Goal: Information Seeking & Learning: Check status

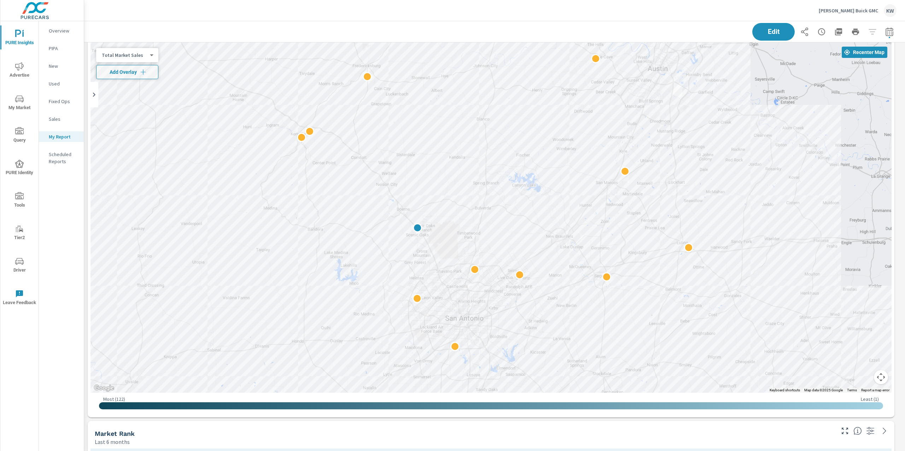
scroll to position [4246, 829]
click at [842, 11] on p "Ancira Buick GMC" at bounding box center [848, 10] width 59 height 6
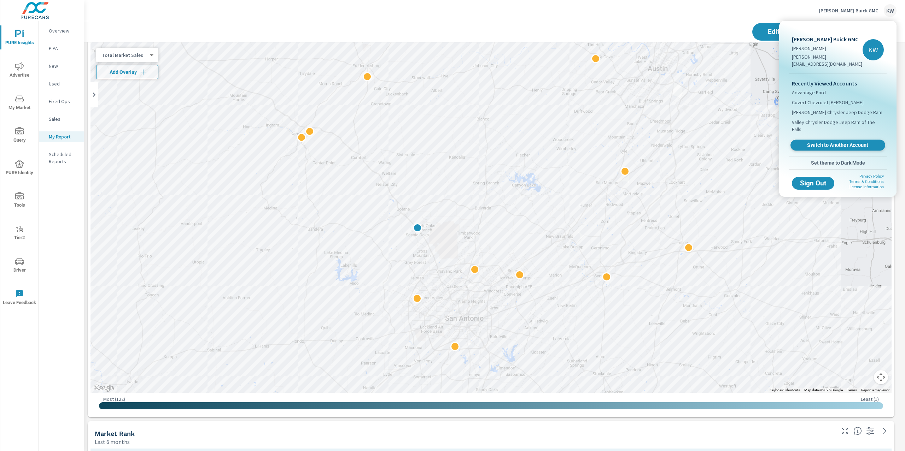
click at [833, 140] on link "Switch to Another Account" at bounding box center [837, 145] width 95 height 11
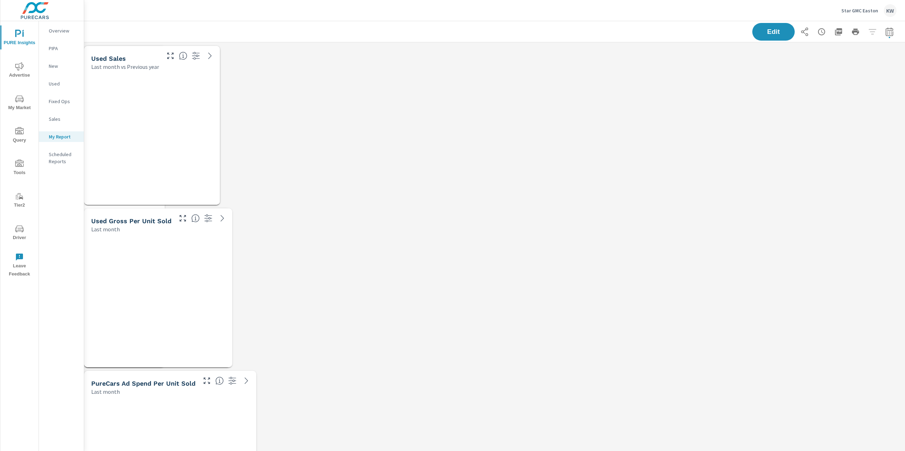
scroll to position [3921, 829]
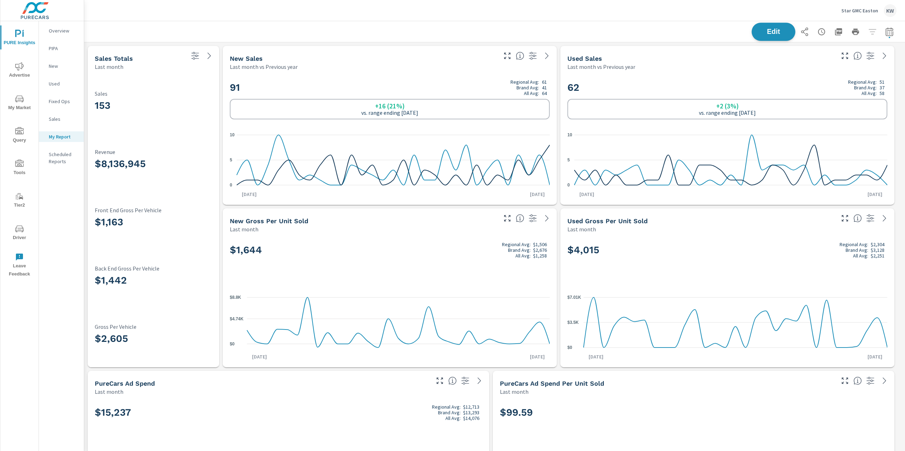
click at [761, 32] on span "Edit" at bounding box center [773, 31] width 29 height 7
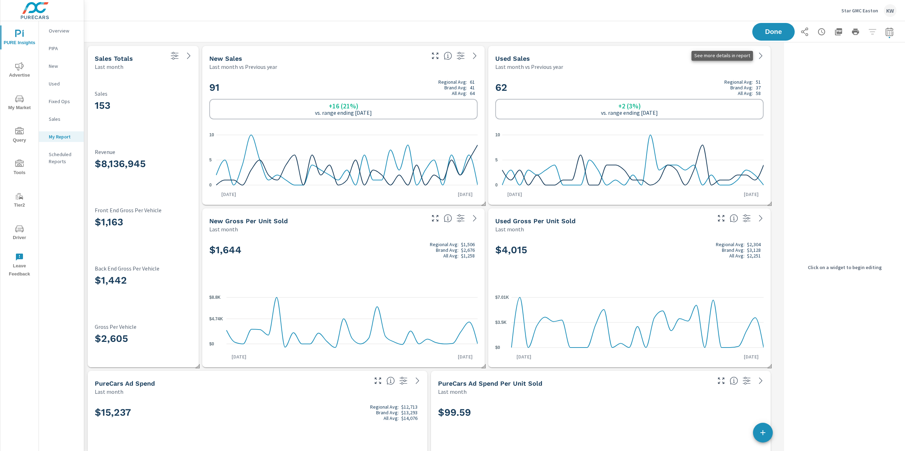
scroll to position [3921, 704]
click at [179, 110] on h3 "153" at bounding box center [143, 106] width 97 height 12
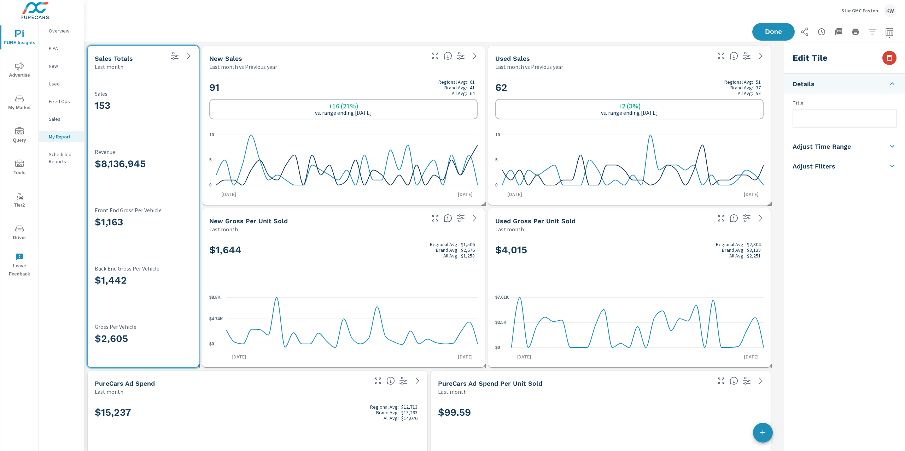
click at [890, 60] on icon "button" at bounding box center [889, 58] width 5 height 6
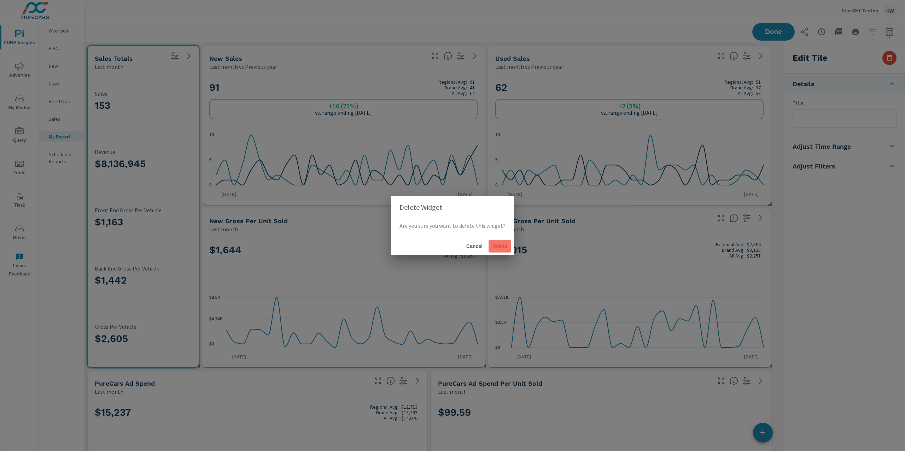
click at [498, 248] on span "Delete" at bounding box center [499, 246] width 17 height 6
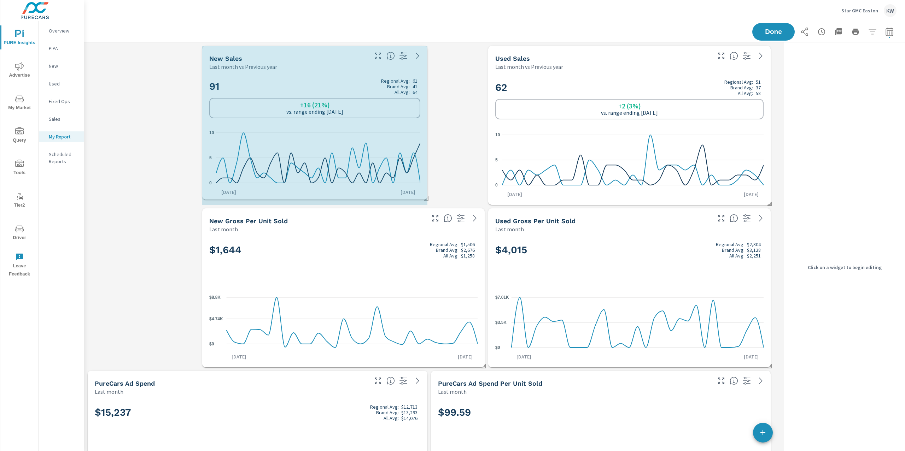
drag, startPoint x: 482, startPoint y: 204, endPoint x: 477, endPoint y: 198, distance: 7.5
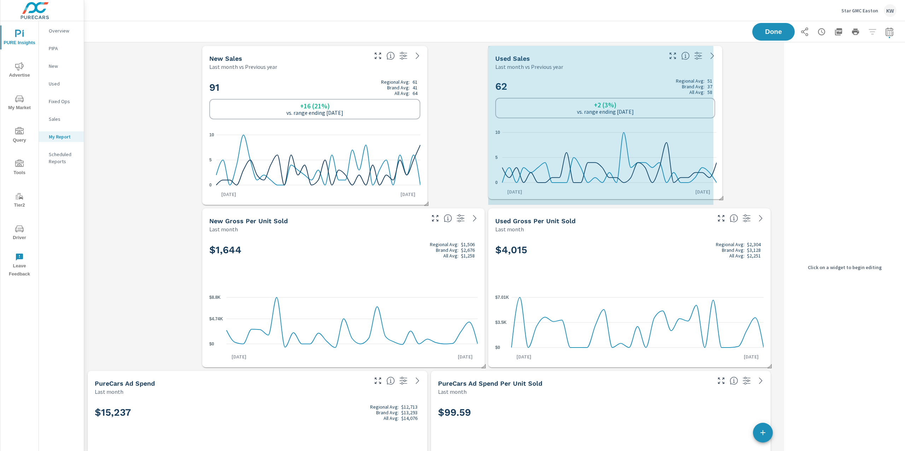
drag, startPoint x: 769, startPoint y: 204, endPoint x: 719, endPoint y: 198, distance: 50.5
click at [719, 198] on span at bounding box center [718, 195] width 7 height 7
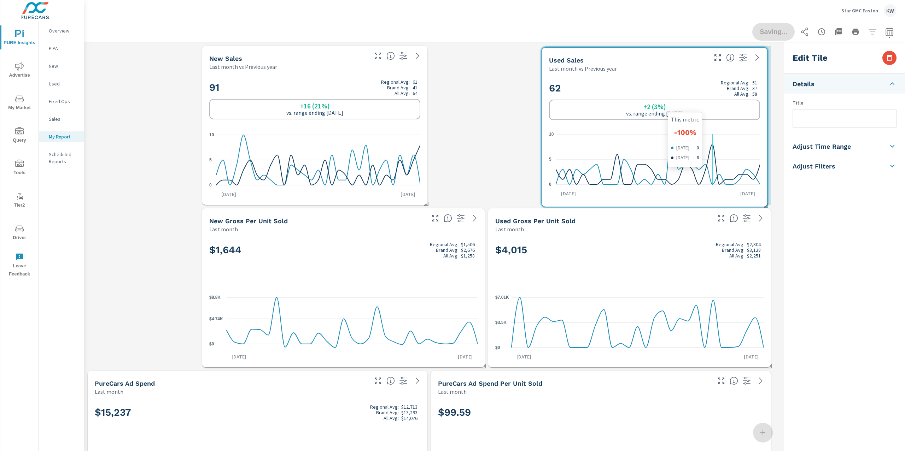
drag, startPoint x: 659, startPoint y: 137, endPoint x: 706, endPoint y: 140, distance: 47.8
click at [714, 139] on icon "0 5 10" at bounding box center [654, 160] width 211 height 62
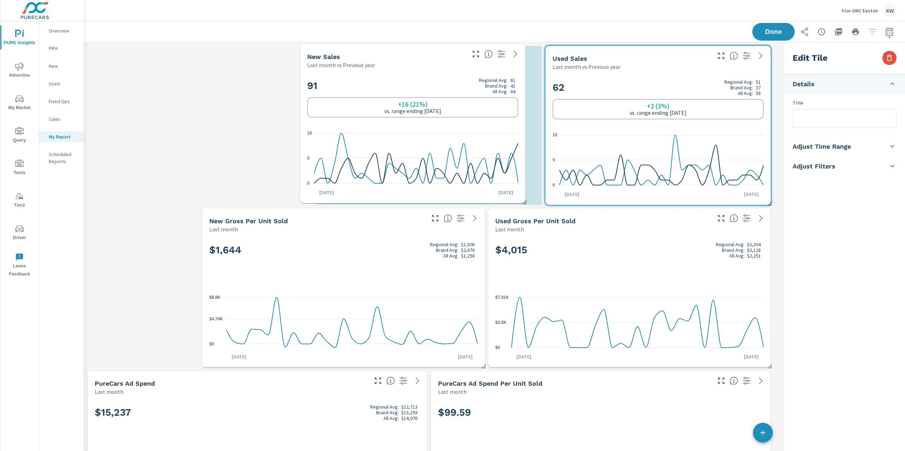
drag, startPoint x: 407, startPoint y: 144, endPoint x: 505, endPoint y: 142, distance: 97.9
click at [505, 142] on icon "0 5 10" at bounding box center [412, 159] width 211 height 62
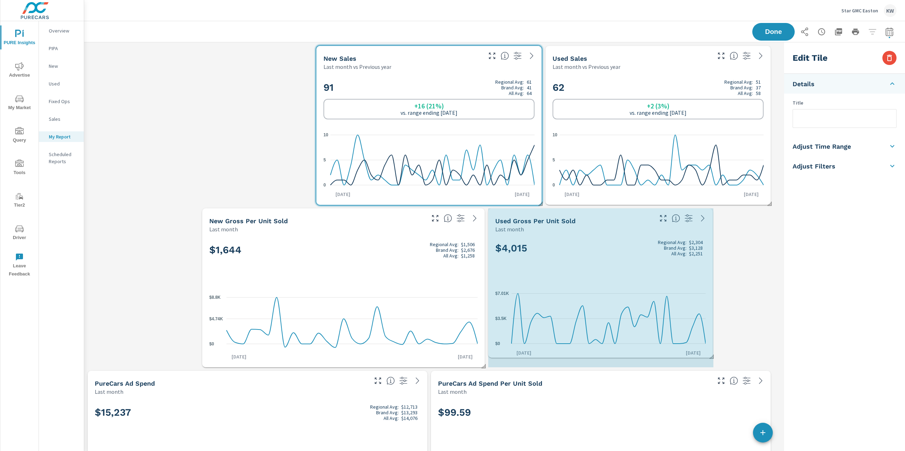
drag, startPoint x: 768, startPoint y: 365, endPoint x: 712, endPoint y: 356, distance: 56.2
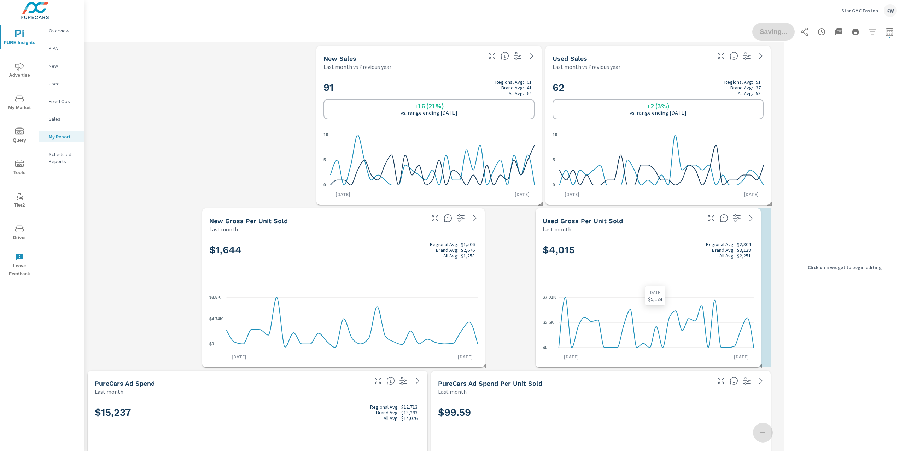
drag, startPoint x: 630, startPoint y: 296, endPoint x: 669, endPoint y: 296, distance: 38.9
click at [669, 296] on icon "$0 $3.5K $7.01K" at bounding box center [648, 323] width 211 height 62
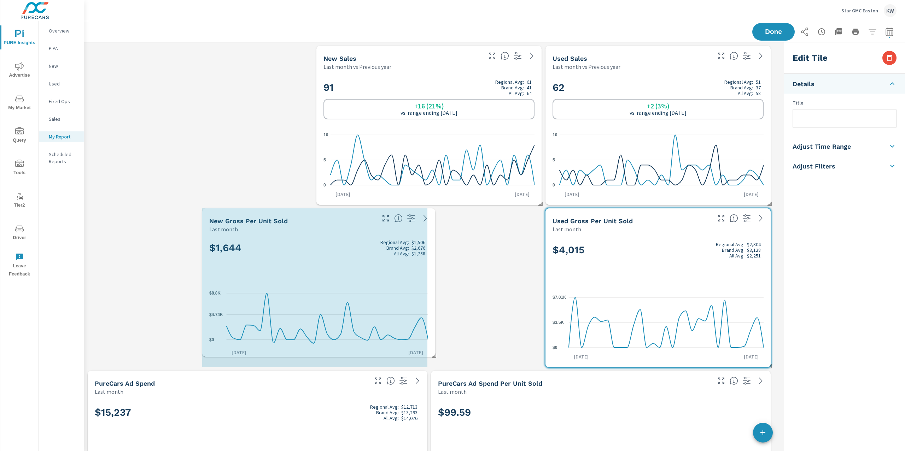
drag, startPoint x: 484, startPoint y: 365, endPoint x: 430, endPoint y: 352, distance: 55.0
click at [432, 355] on span at bounding box center [431, 353] width 7 height 7
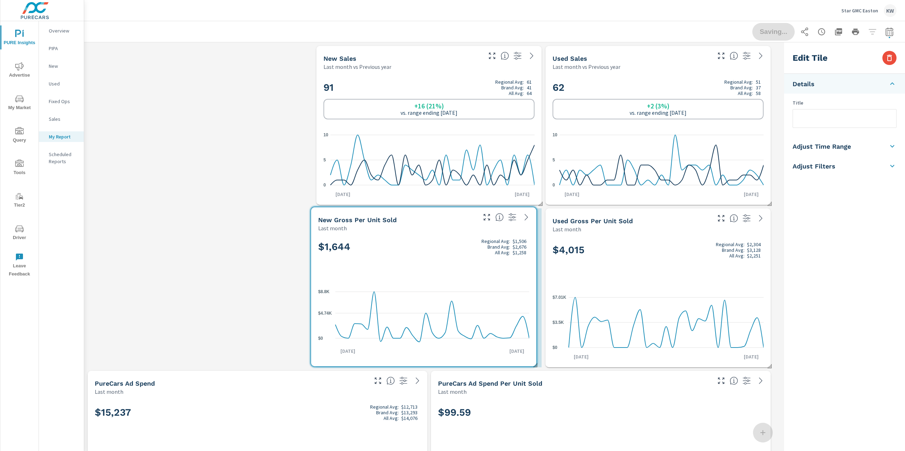
drag, startPoint x: 457, startPoint y: 326, endPoint x: 510, endPoint y: 325, distance: 53.4
click at [510, 325] on icon "$0 $4.74K $8.8K" at bounding box center [423, 317] width 211 height 62
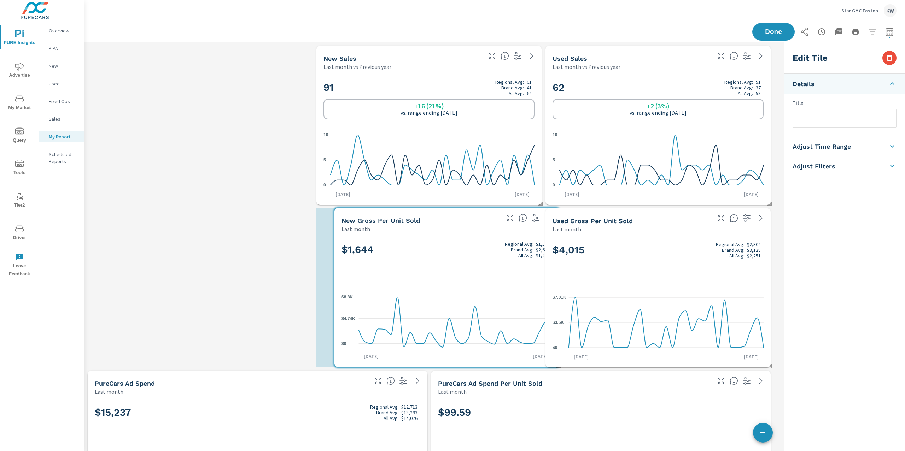
drag, startPoint x: 440, startPoint y: 290, endPoint x: 475, endPoint y: 290, distance: 35.0
click at [482, 291] on div "$1,644 Regional Avg: $1,506 Brand Avg: $2,676 All Avg: $1,258 $0 $4.74K $8.8K A…" at bounding box center [447, 300] width 220 height 129
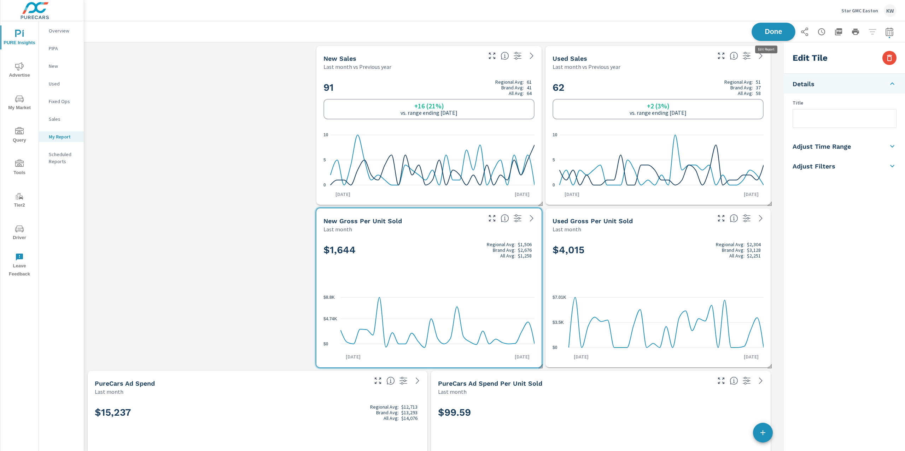
click at [763, 32] on span "Done" at bounding box center [773, 31] width 29 height 7
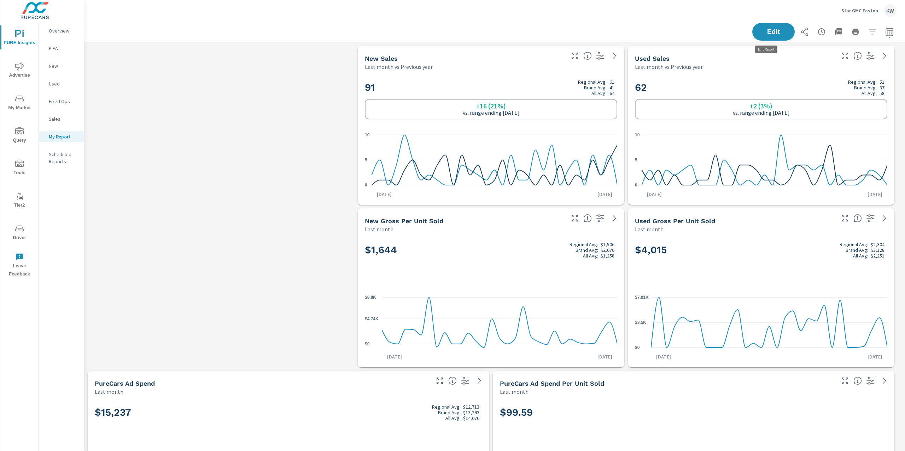
scroll to position [3921, 829]
click at [66, 33] on p "Overview" at bounding box center [63, 30] width 29 height 7
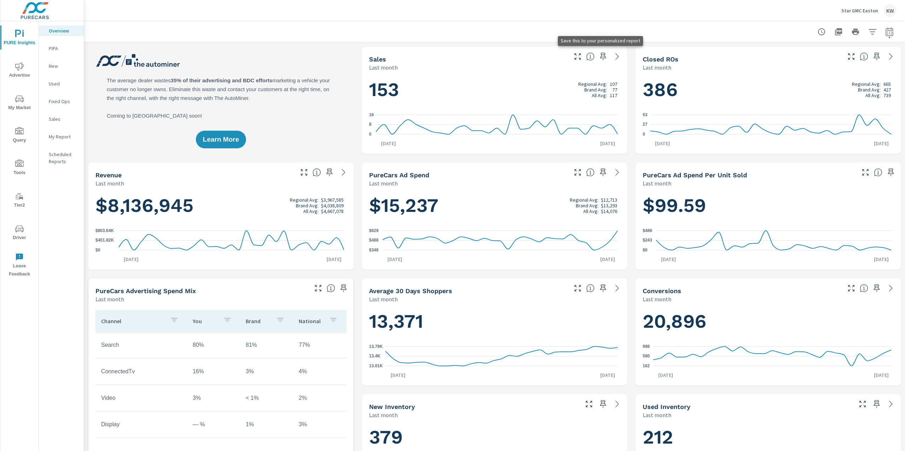
click at [599, 57] on icon "button" at bounding box center [603, 56] width 8 height 8
click at [872, 59] on icon "button" at bounding box center [876, 56] width 8 height 8
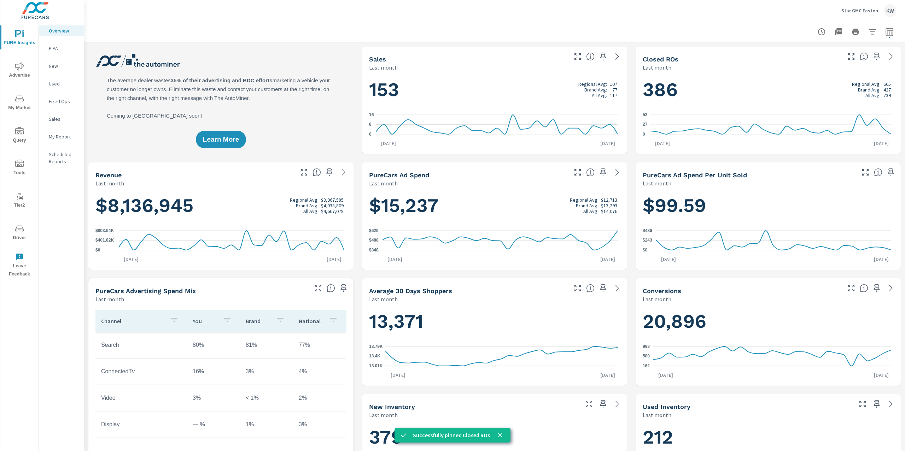
click at [59, 137] on p "My Report" at bounding box center [63, 136] width 29 height 7
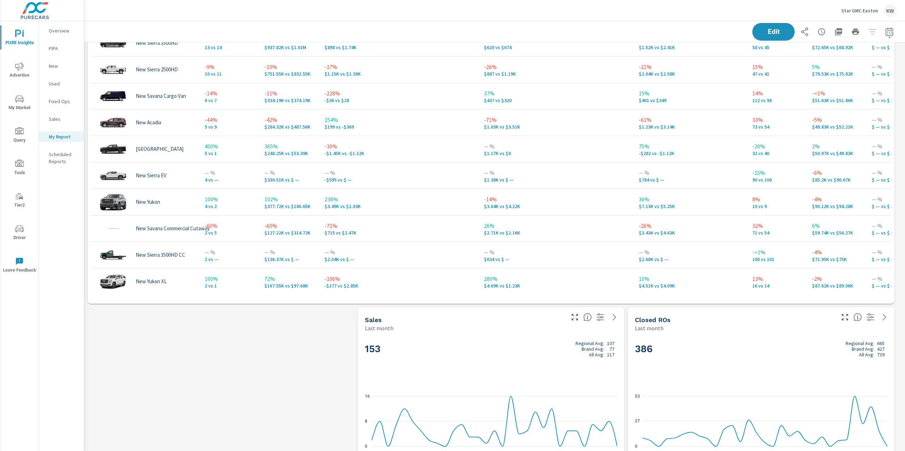
scroll to position [1074, 0]
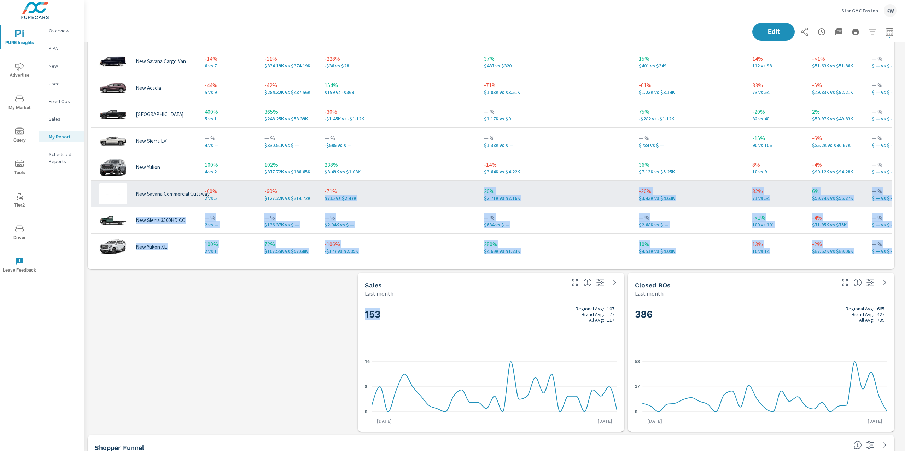
drag, startPoint x: 451, startPoint y: 315, endPoint x: 404, endPoint y: 203, distance: 121.2
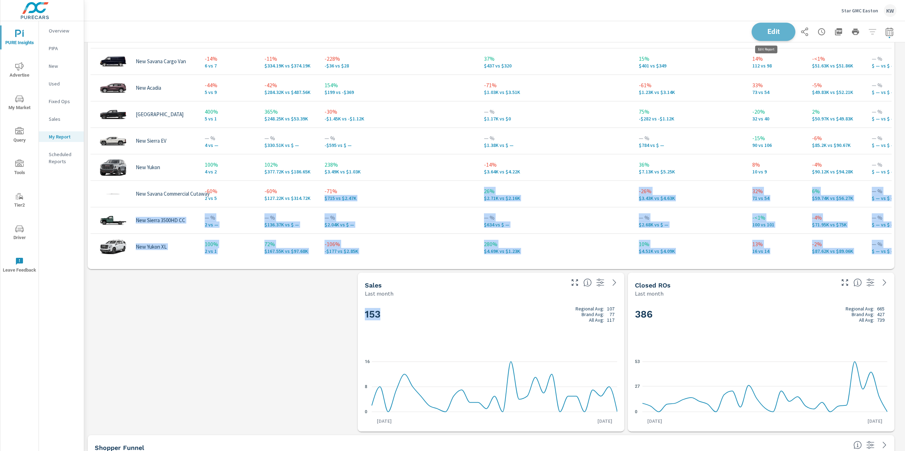
click at [768, 31] on span "Edit" at bounding box center [773, 31] width 29 height 7
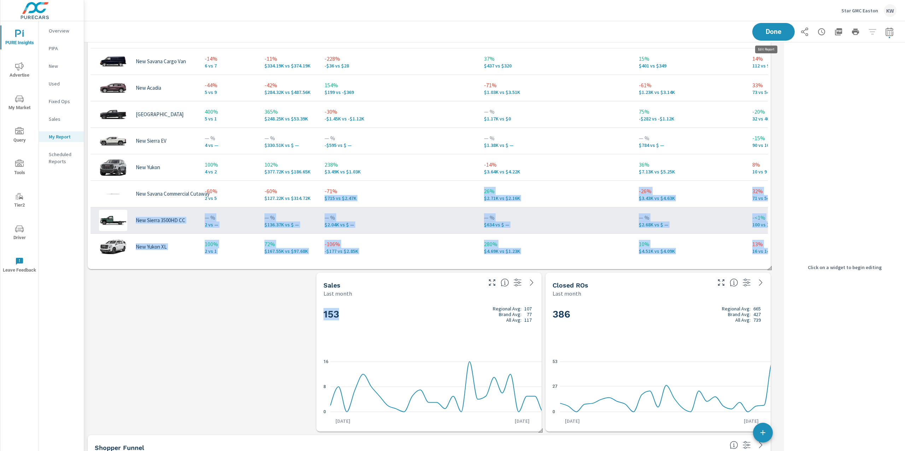
scroll to position [4, 3]
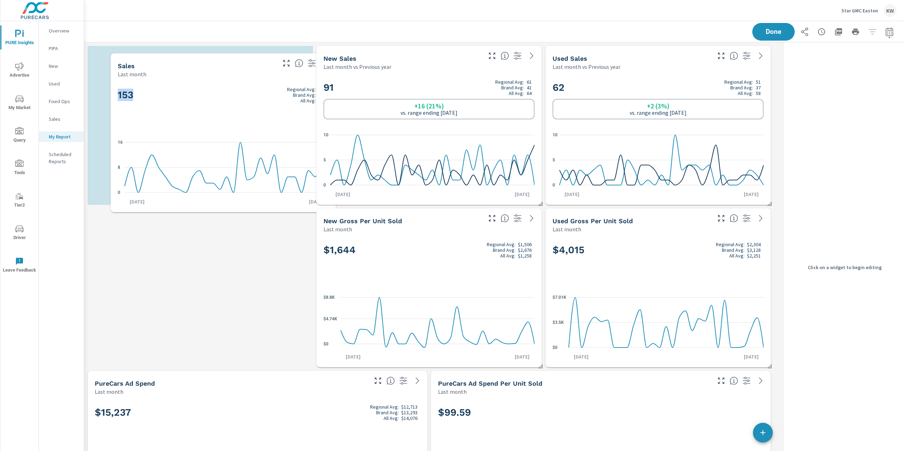
scroll to position [4083, 704]
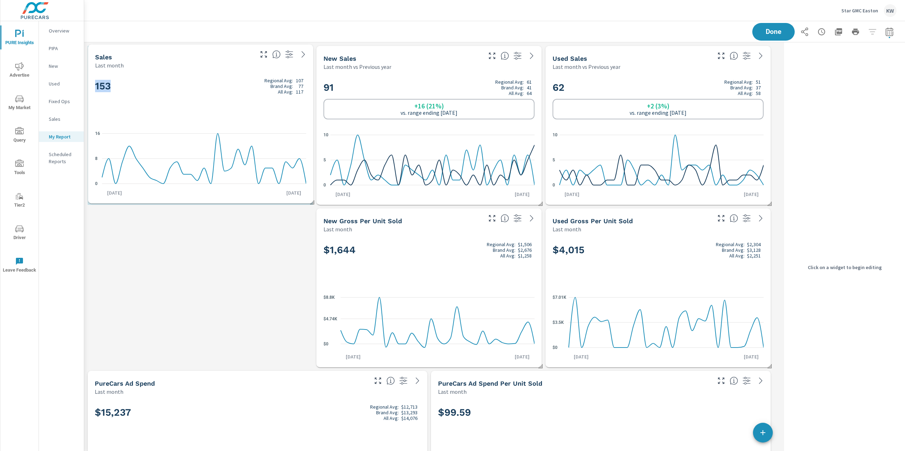
drag, startPoint x: 402, startPoint y: 310, endPoint x: 173, endPoint y: 82, distance: 322.7
click at [173, 82] on h2 "153 Regional Avg: 107 Brand Avg: 77 All Avg: 117" at bounding box center [200, 86] width 211 height 17
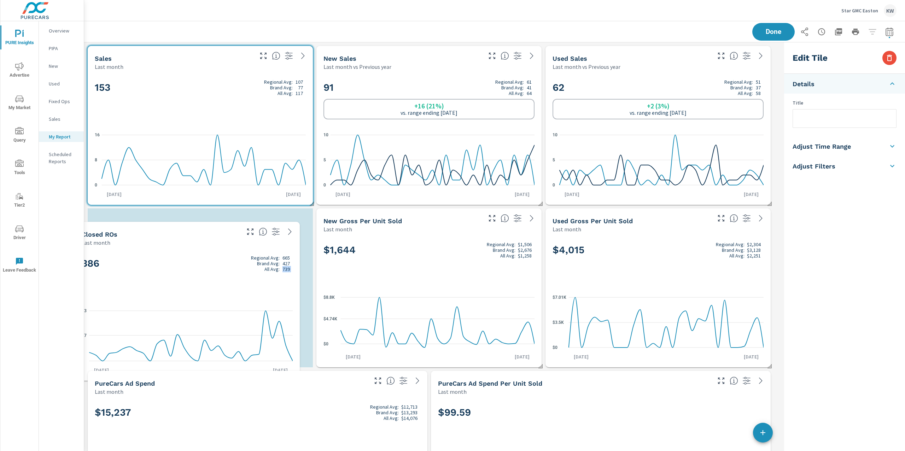
scroll to position [0, 0]
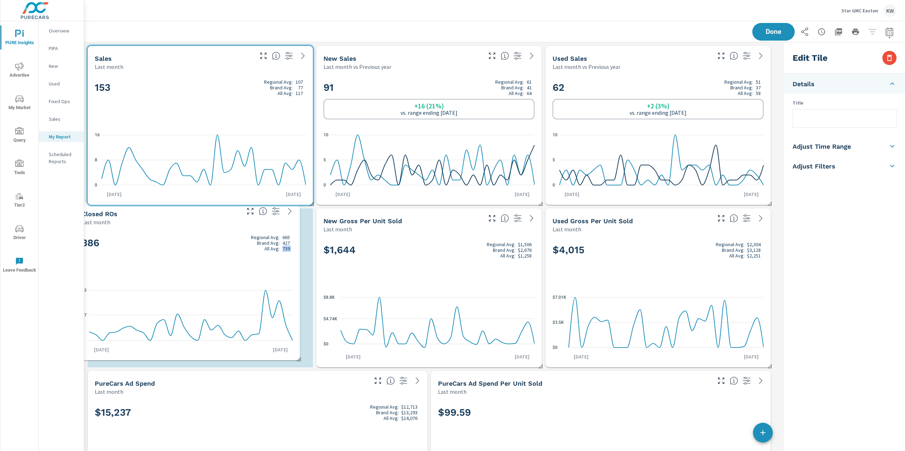
drag, startPoint x: 676, startPoint y: 270, endPoint x: 212, endPoint y: 277, distance: 463.8
click at [211, 276] on div "386 Regional Avg: 665 Brand Avg: 427 All Avg: 739" at bounding box center [187, 254] width 211 height 43
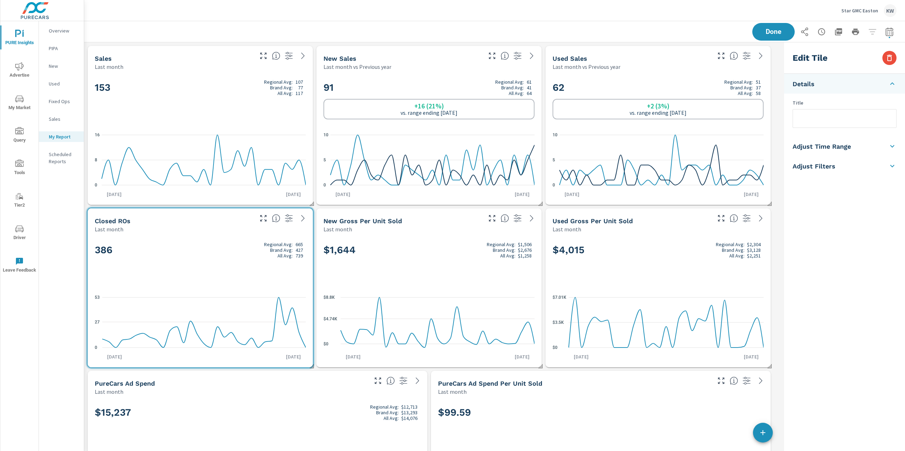
click at [236, 254] on h2 "386 Regional Avg: 665 Brand Avg: 427 All Avg: 739" at bounding box center [200, 250] width 211 height 17
click at [872, 150] on li "Adjust Time Range" at bounding box center [844, 146] width 121 height 20
click at [836, 127] on input "checkbox" at bounding box center [828, 125] width 40 height 13
checkbox input "true"
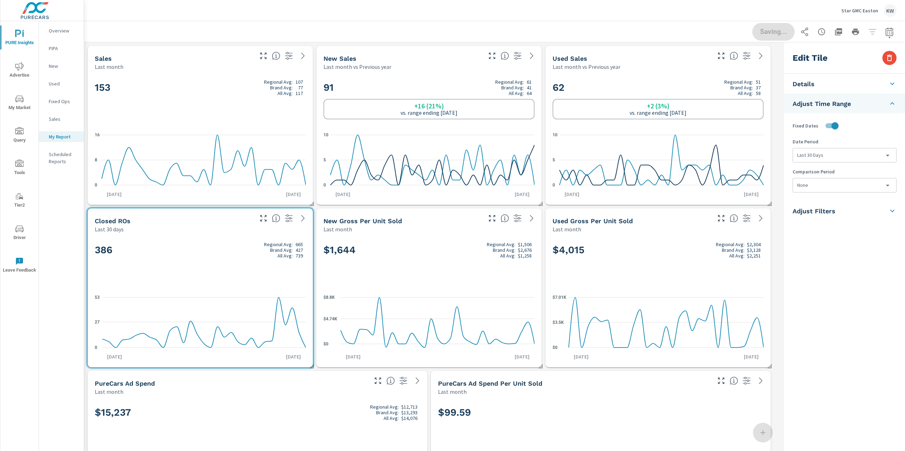
click at [825, 163] on div "Last 30 Days last30Days" at bounding box center [844, 155] width 104 height 14
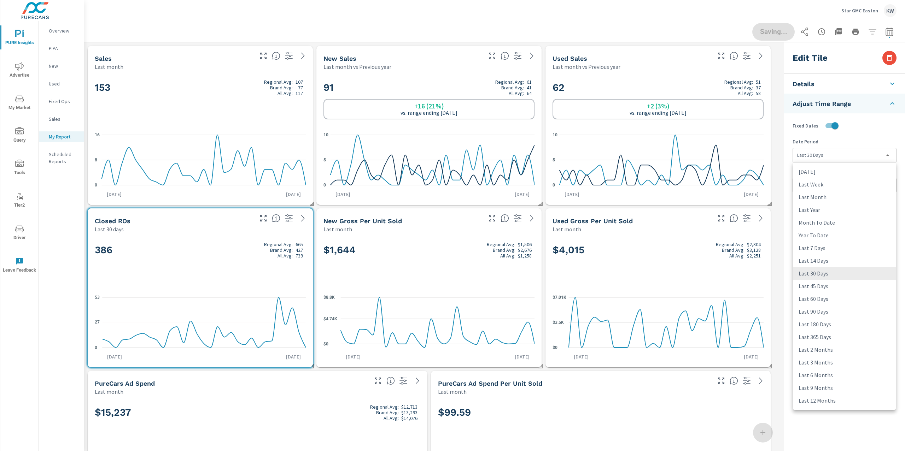
click at [833, 159] on body "PURE Insights Advertise My Market Query Tools Tier2 Driver Leave Feedback Overv…" at bounding box center [452, 225] width 905 height 451
click at [833, 199] on li "Last Month" at bounding box center [844, 197] width 103 height 13
type input "lastMonth"
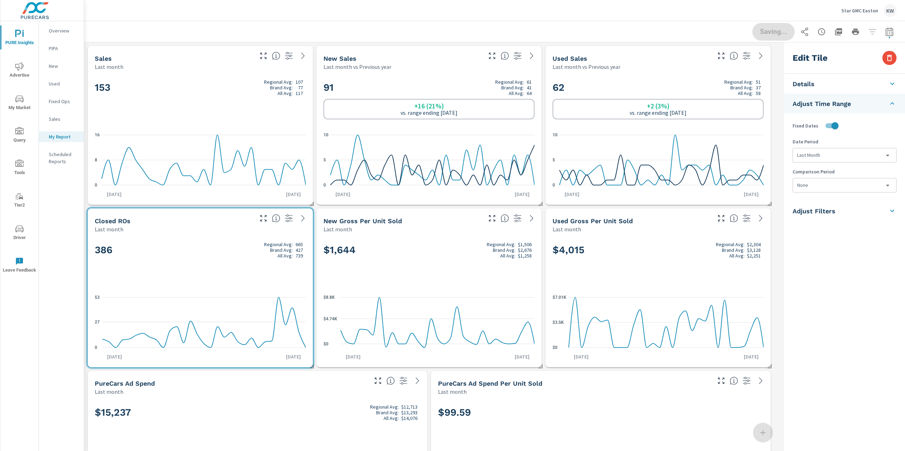
click at [833, 190] on body "PURE Insights Advertise My Market Query Tools Tier2 Driver Leave Feedback Overv…" at bounding box center [452, 225] width 905 height 451
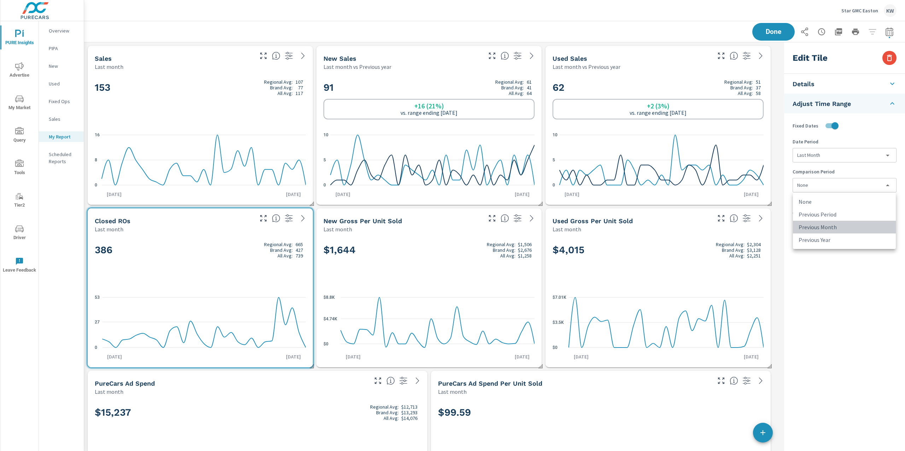
click at [836, 228] on li "Previous Month" at bounding box center [844, 227] width 103 height 13
type input "lastMonth"
click at [775, 34] on span "Done" at bounding box center [773, 31] width 29 height 7
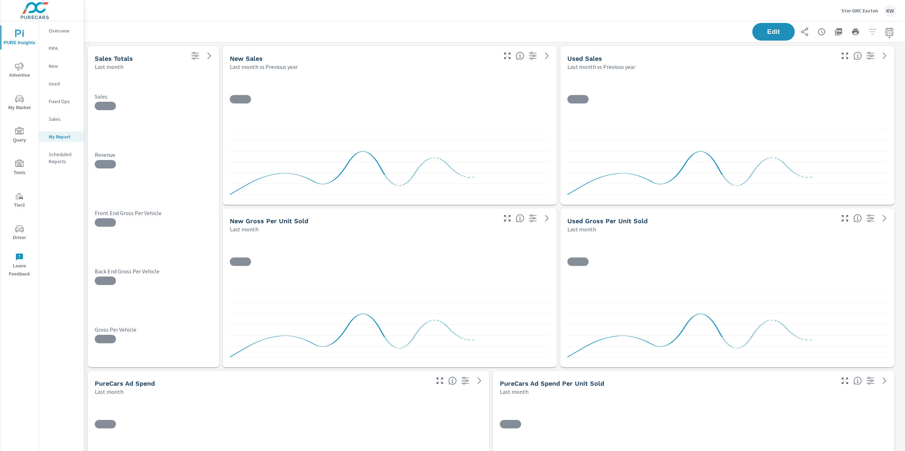
scroll to position [3921, 829]
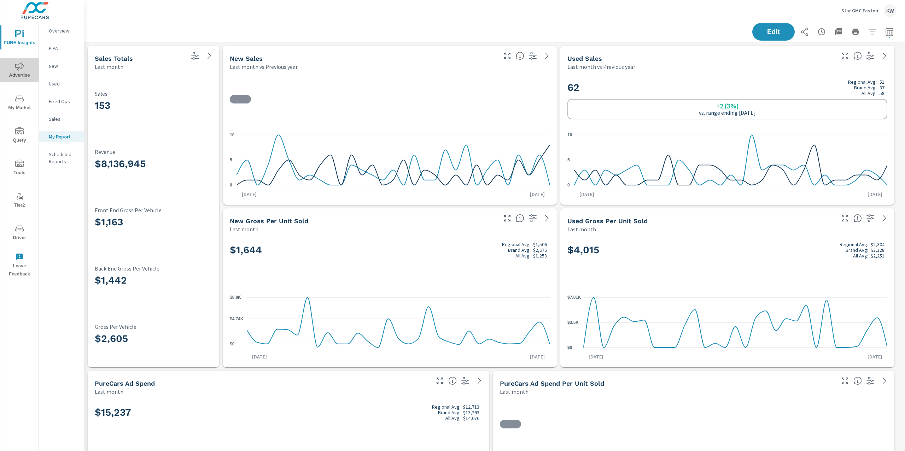
click at [17, 72] on span "Advertise" at bounding box center [19, 70] width 34 height 17
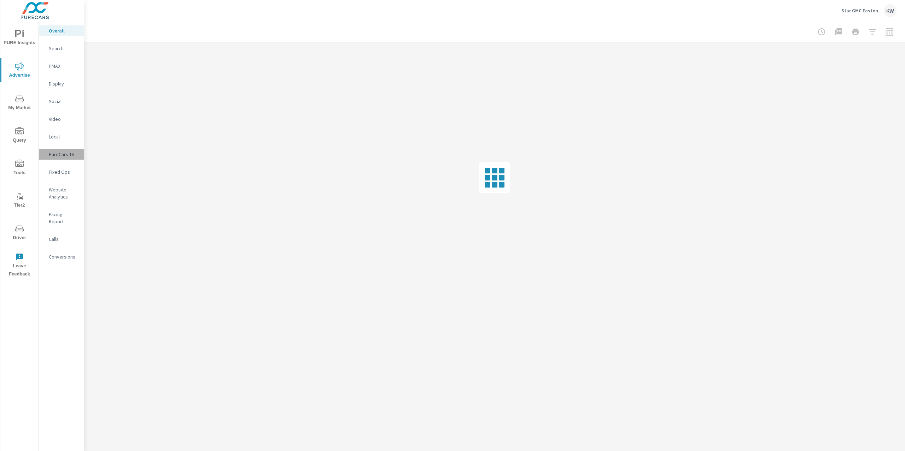
click at [62, 156] on p "PureCars TV" at bounding box center [63, 154] width 29 height 7
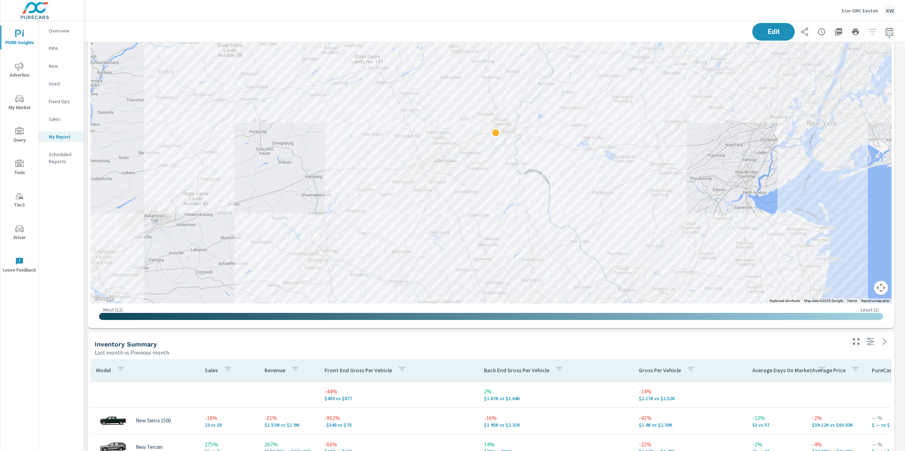
scroll to position [632, 0]
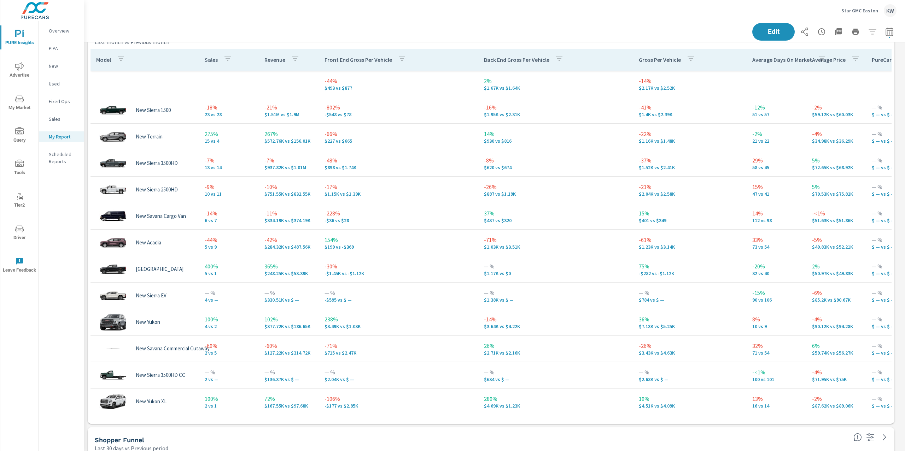
scroll to position [918, 0]
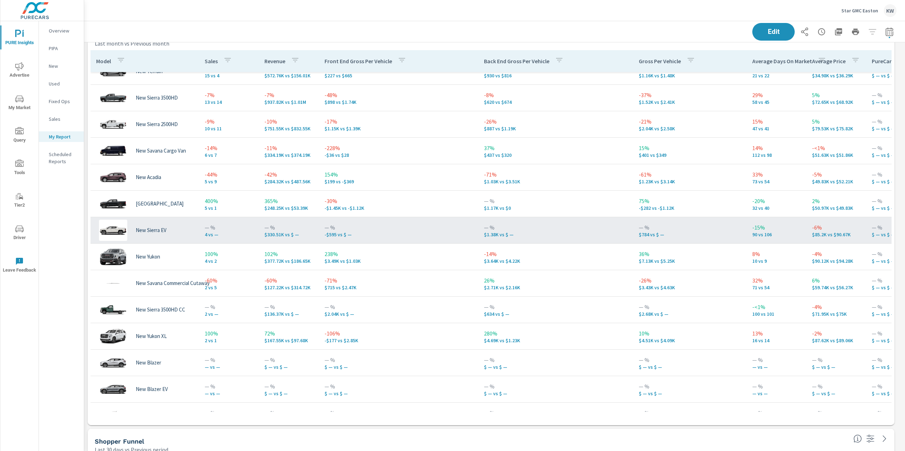
scroll to position [175, 0]
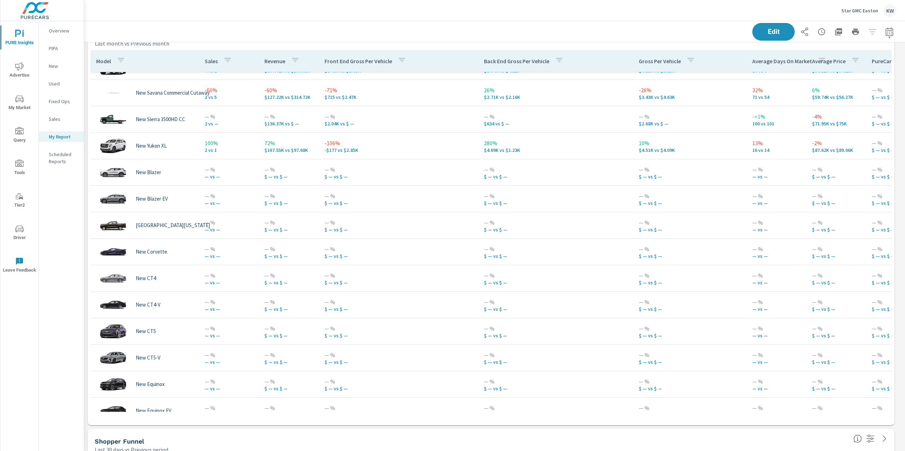
scroll to position [259, 0]
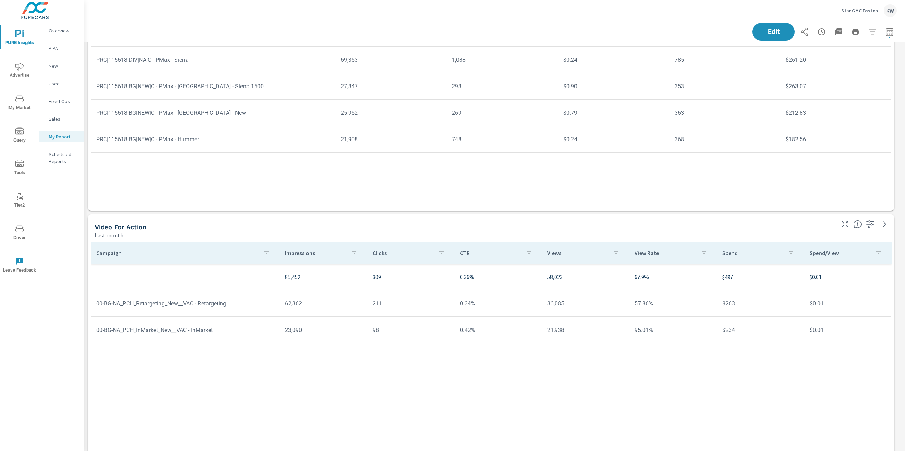
scroll to position [3497, 0]
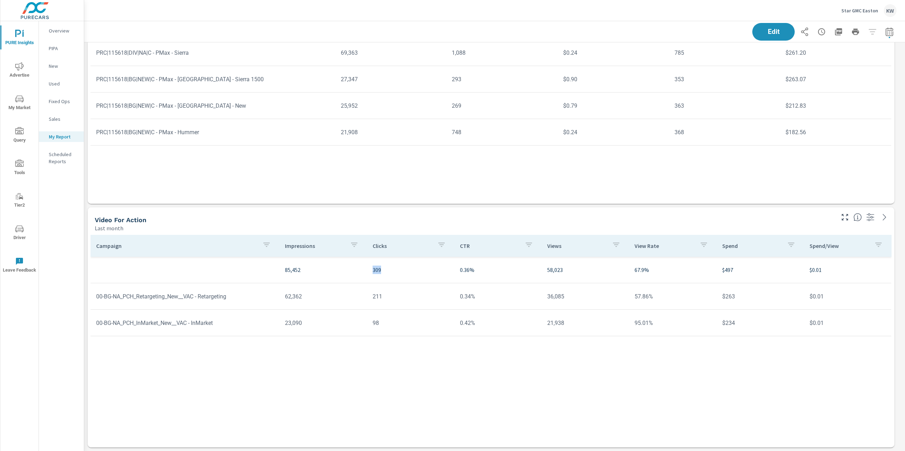
drag, startPoint x: 363, startPoint y: 266, endPoint x: 407, endPoint y: 267, distance: 43.8
click at [407, 267] on tr "85,452 309 0.36% 58,023 67.9% $497 $0.01" at bounding box center [490, 270] width 801 height 27
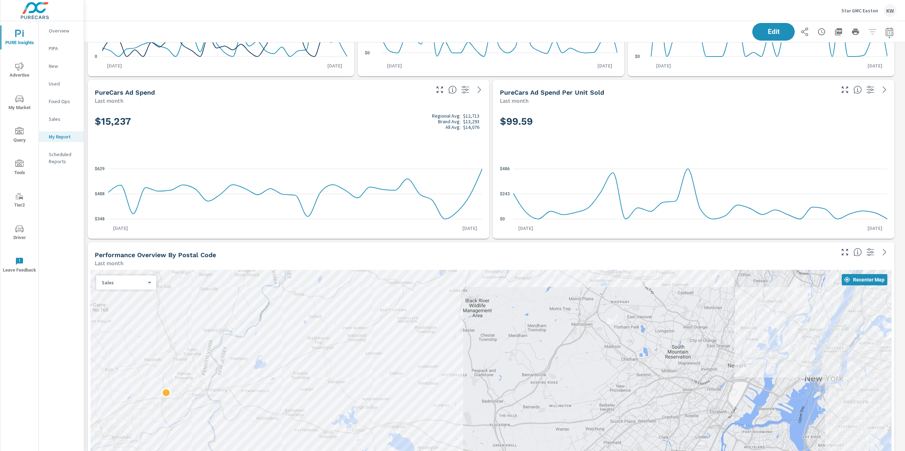
scroll to position [334, 0]
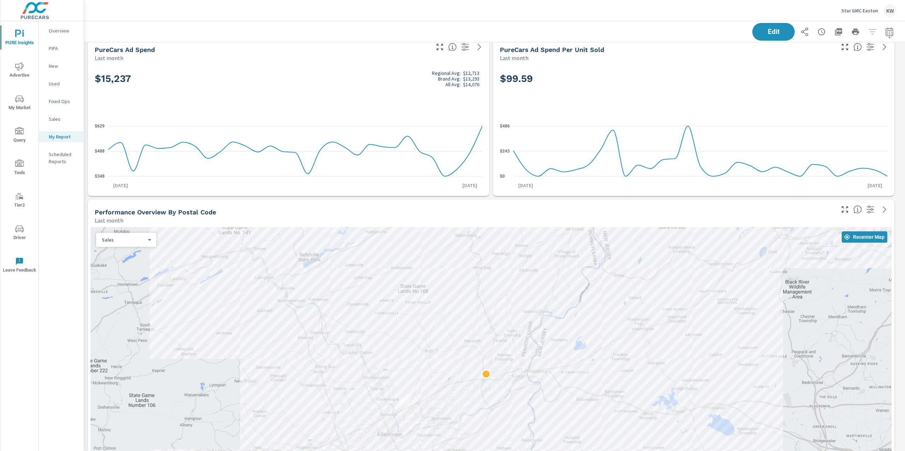
drag, startPoint x: 500, startPoint y: 274, endPoint x: 821, endPoint y: 299, distance: 321.6
click at [821, 299] on div at bounding box center [490, 402] width 801 height 351
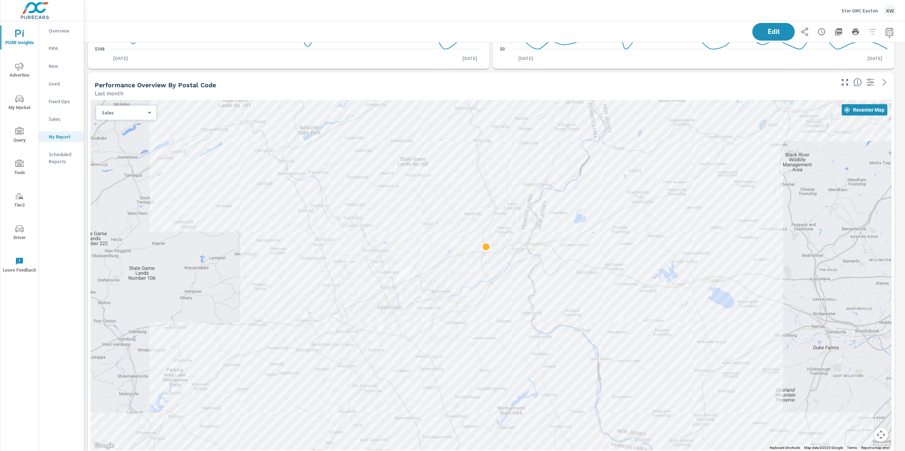
scroll to position [462, 0]
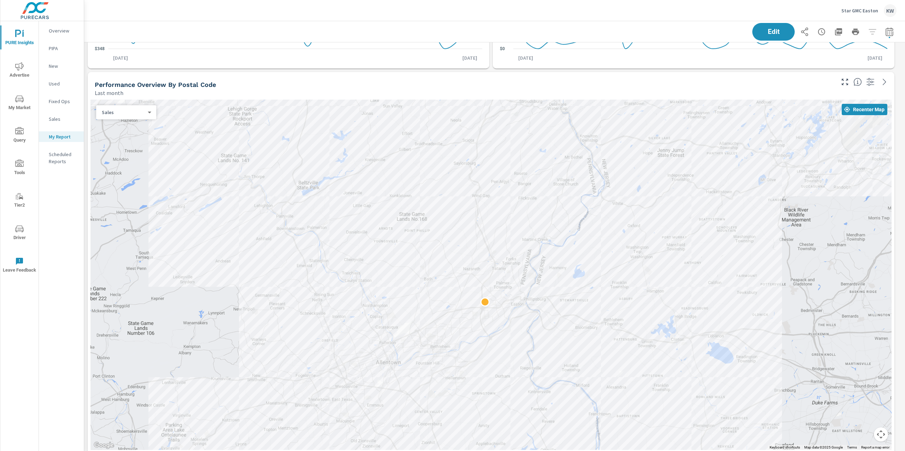
drag, startPoint x: 827, startPoint y: 213, endPoint x: 826, endPoint y: 270, distance: 57.6
click at [826, 270] on div at bounding box center [490, 275] width 801 height 351
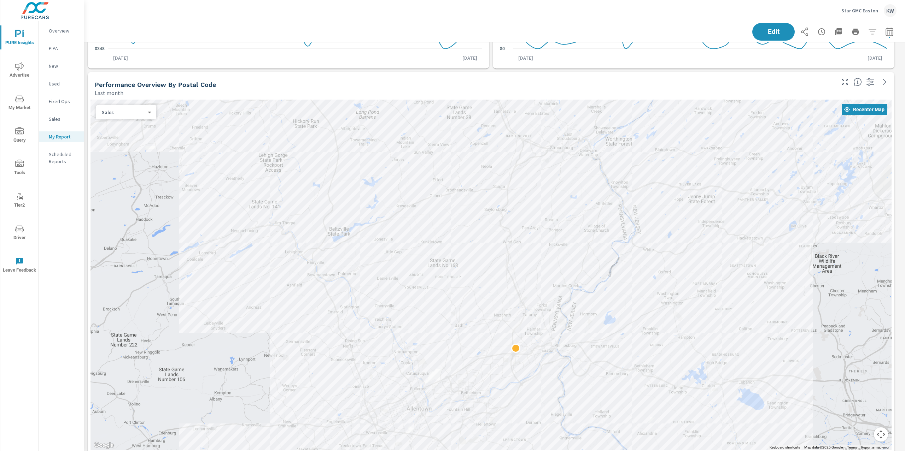
drag, startPoint x: 822, startPoint y: 244, endPoint x: 854, endPoint y: 292, distance: 56.9
click at [854, 292] on div at bounding box center [490, 275] width 801 height 351
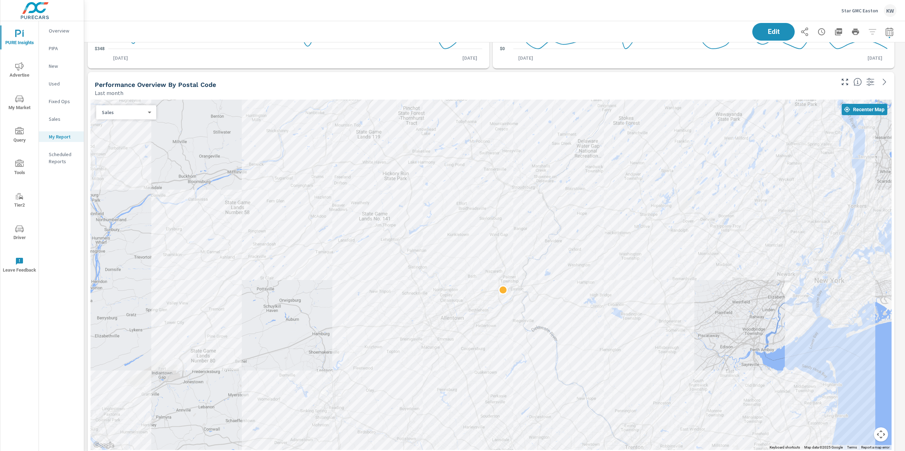
drag, startPoint x: 796, startPoint y: 269, endPoint x: 685, endPoint y: 258, distance: 111.9
click at [685, 256] on div at bounding box center [653, 434] width 679 height 382
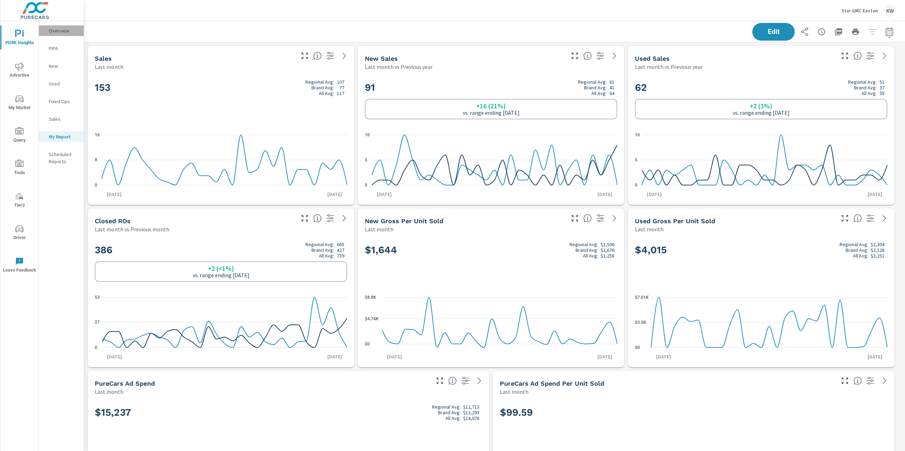
click at [59, 34] on div "Overview" at bounding box center [61, 30] width 45 height 11
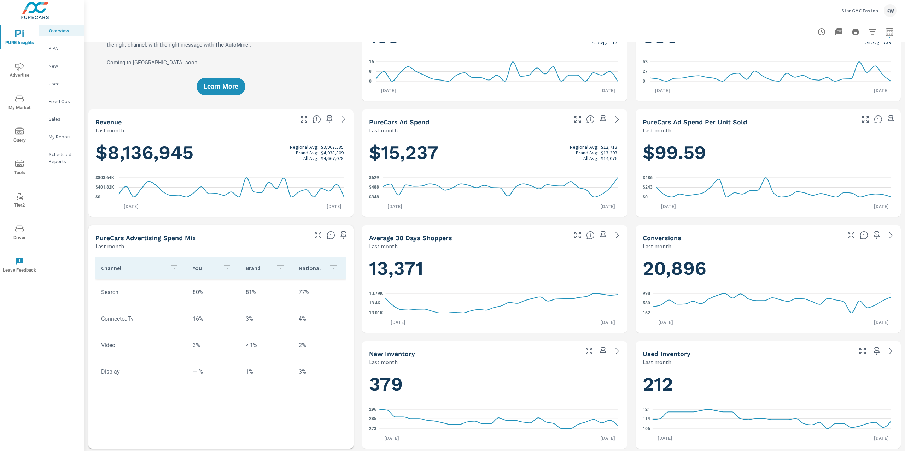
scroll to position [172, 0]
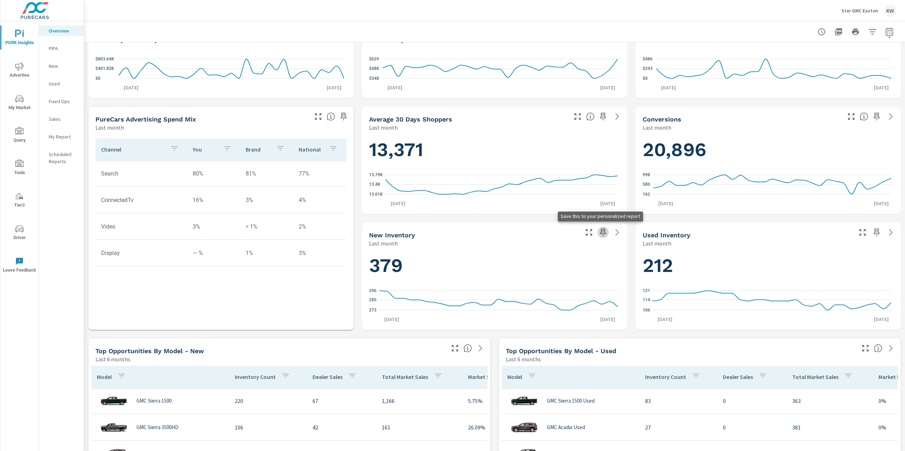
click at [601, 233] on icon "button" at bounding box center [603, 232] width 8 height 8
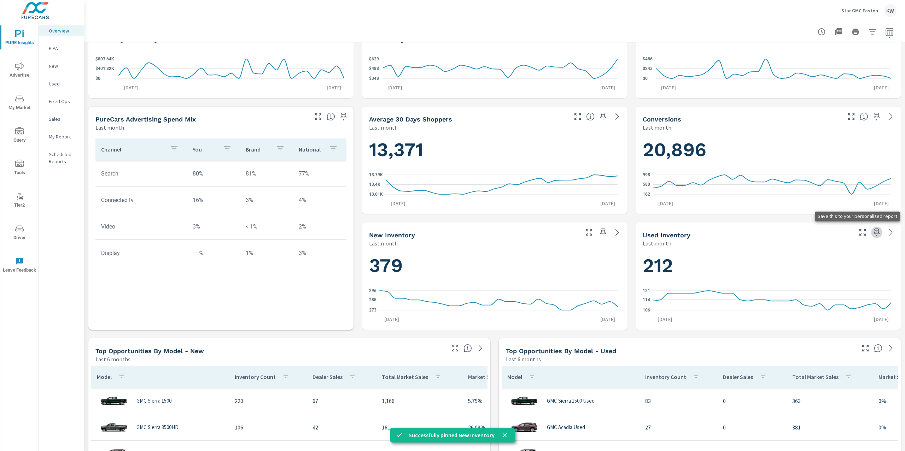
click at [872, 233] on icon "button" at bounding box center [876, 232] width 8 height 8
click at [69, 136] on p "My Report" at bounding box center [63, 136] width 29 height 7
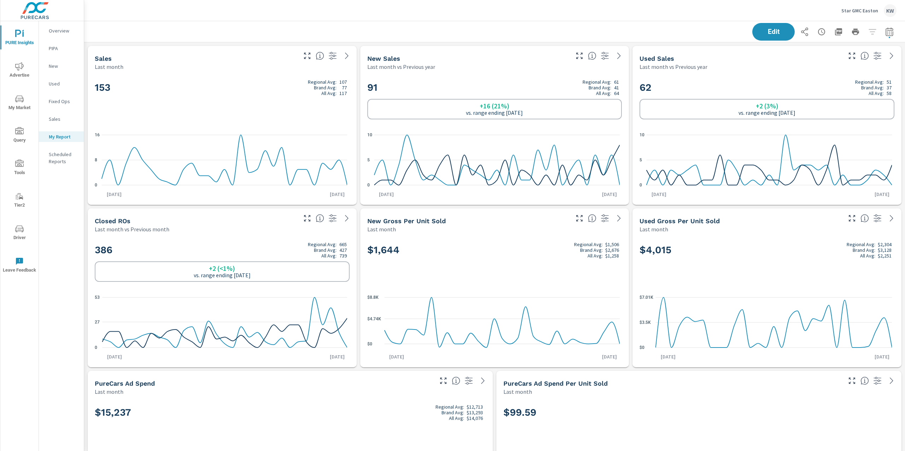
scroll to position [4, 4]
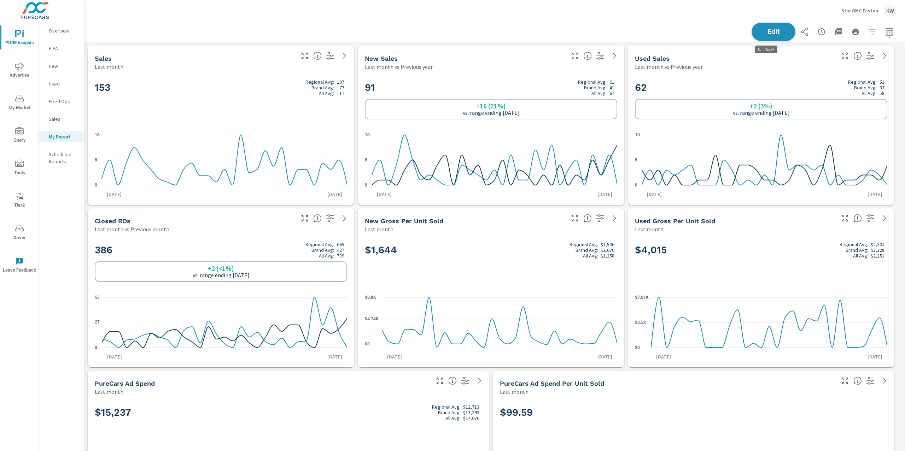
click at [769, 35] on span "Edit" at bounding box center [773, 31] width 29 height 7
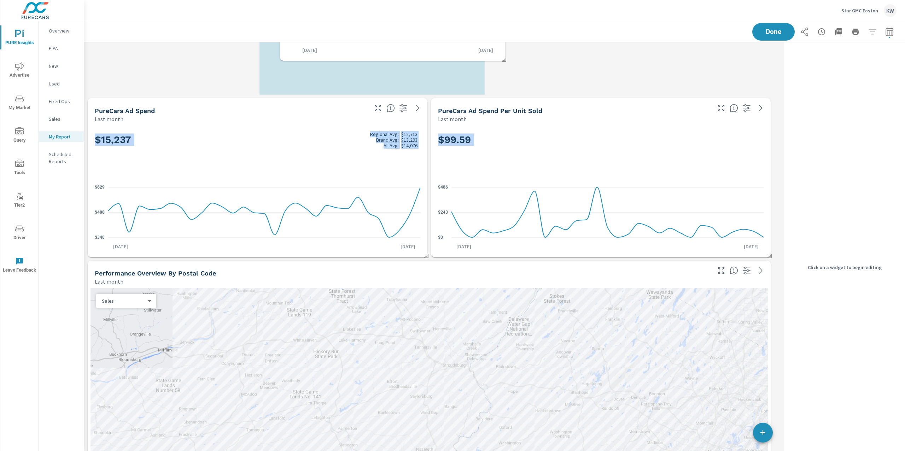
scroll to position [382, 0]
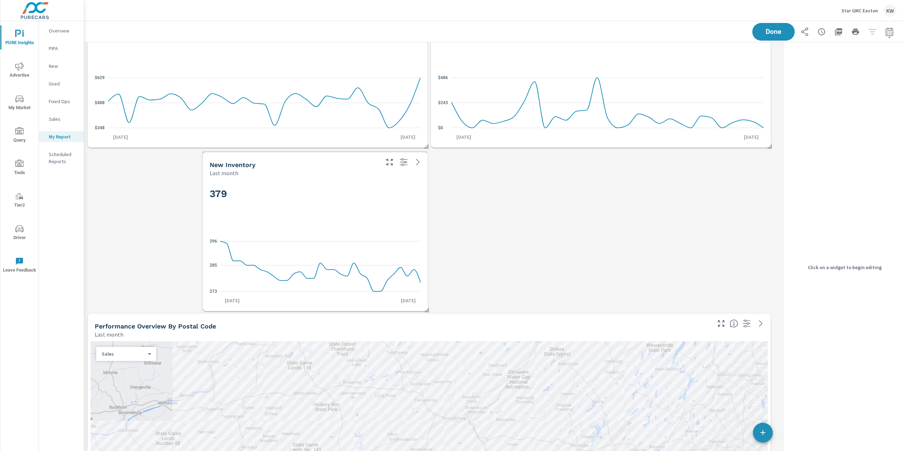
drag, startPoint x: 218, startPoint y: 367, endPoint x: 333, endPoint y: 228, distance: 180.0
click at [333, 228] on div "379 273 285 296 Aug 1st Aug 31st" at bounding box center [315, 244] width 220 height 129
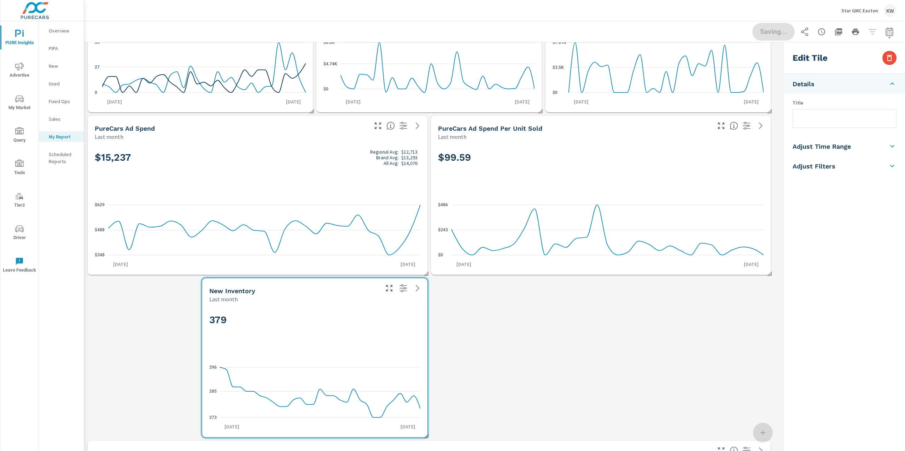
scroll to position [234, 0]
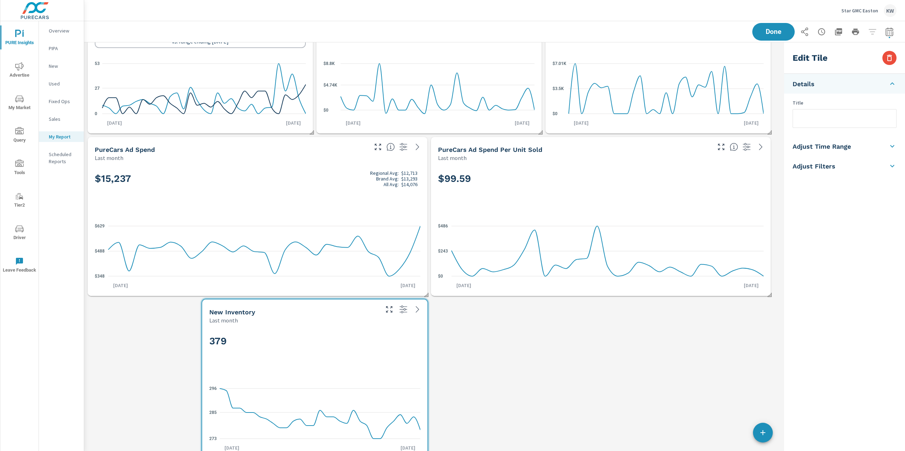
click at [353, 191] on div "$15,237 Regional Avg: $12,713 Brand Avg: $13,293 All Avg: $14,076" at bounding box center [258, 190] width 326 height 43
checkbox input "true"
type input "lastMonth"
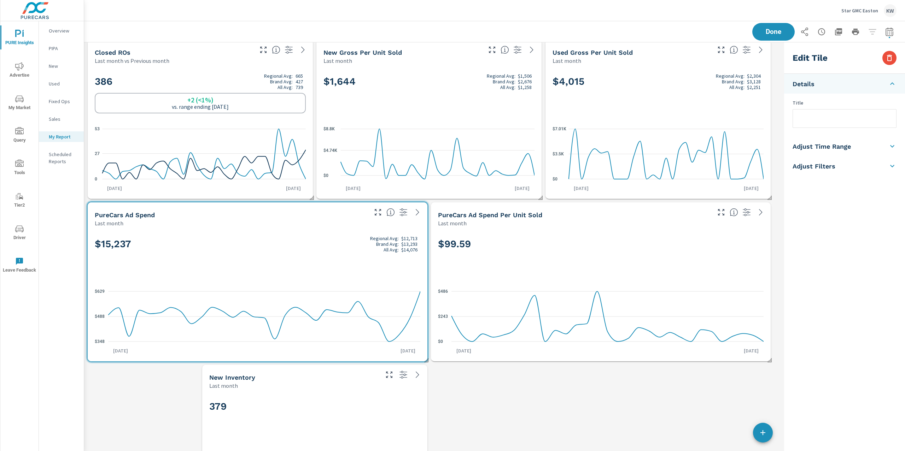
scroll to position [139, 0]
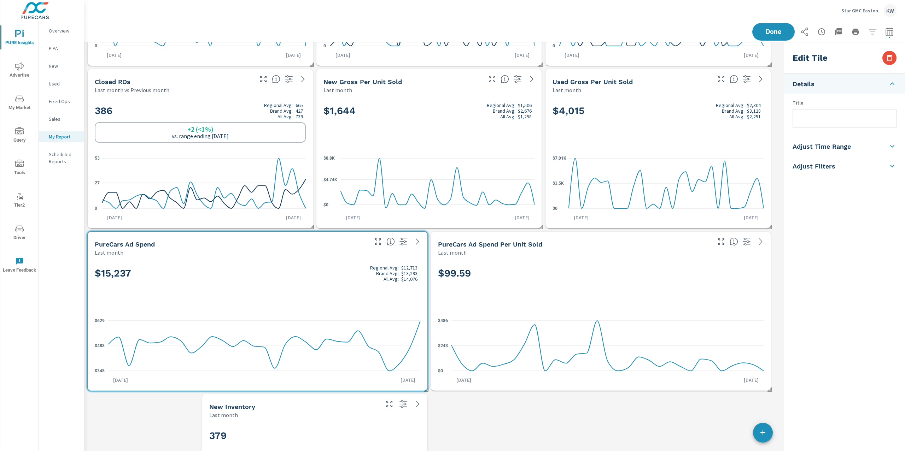
click at [523, 127] on div "$1,644 Regional Avg: $1,506 Brand Avg: $2,676 All Avg: $1,258" at bounding box center [428, 122] width 211 height 43
checkbox input "false"
type input "last30Days"
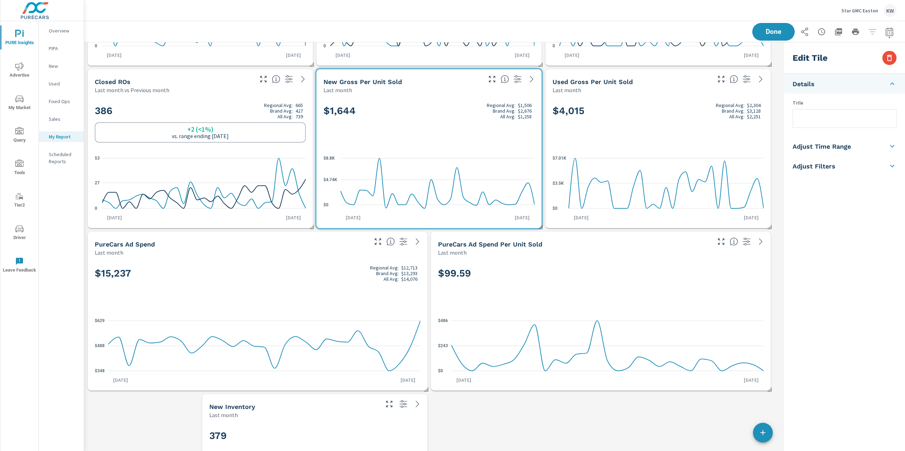
click at [891, 65] on div "Edit Tile" at bounding box center [844, 57] width 121 height 31
click at [888, 59] on icon "button" at bounding box center [889, 58] width 8 height 8
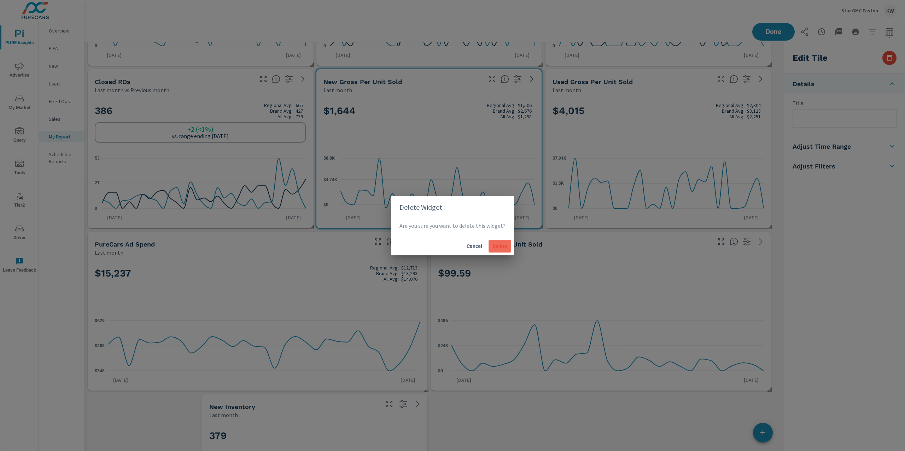
click at [494, 247] on span "Delete" at bounding box center [499, 246] width 17 height 6
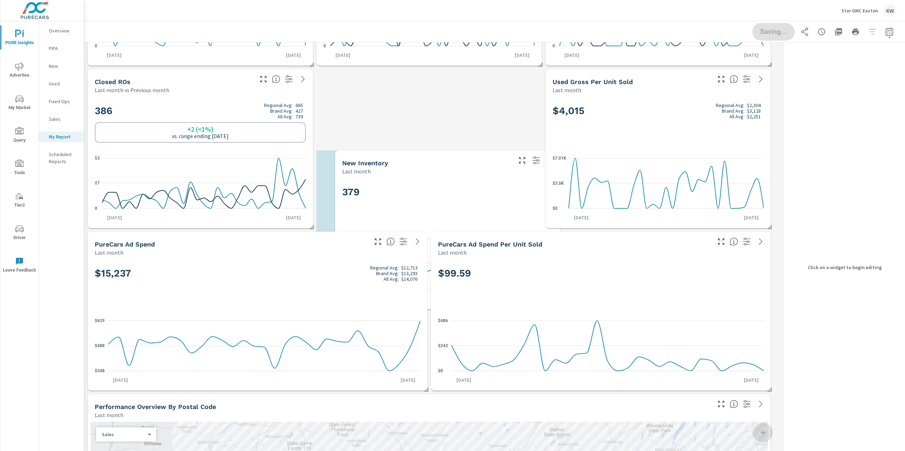
scroll to position [4, 3]
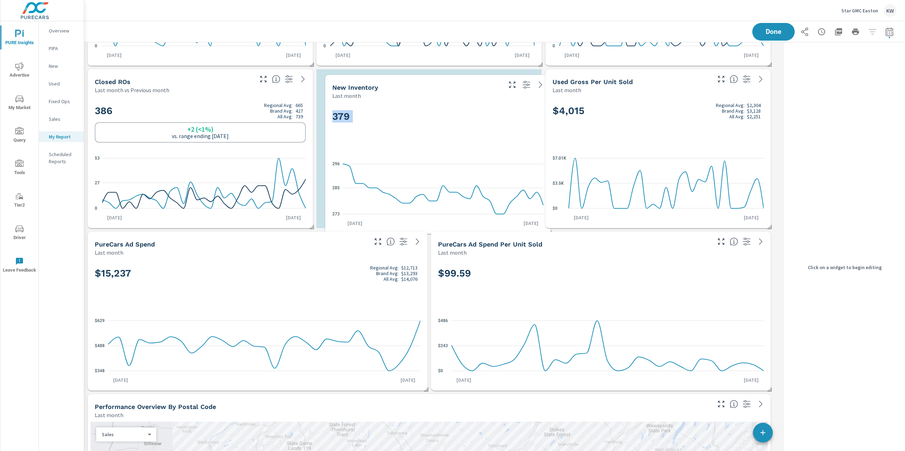
drag, startPoint x: 352, startPoint y: 297, endPoint x: 386, endPoint y: 95, distance: 205.0
click at [386, 95] on div "Last month" at bounding box center [416, 96] width 169 height 8
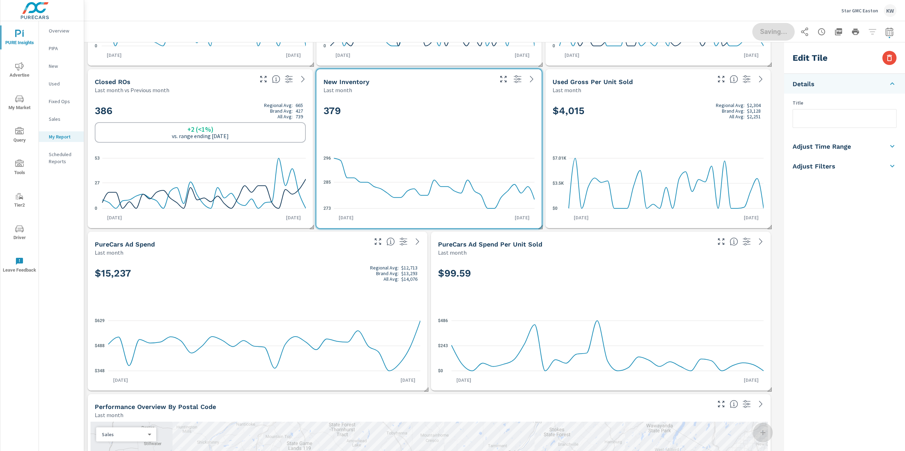
click at [603, 125] on div "$4,015 Regional Avg: $2,304 Brand Avg: $3,128 All Avg: $2,251" at bounding box center [657, 122] width 211 height 43
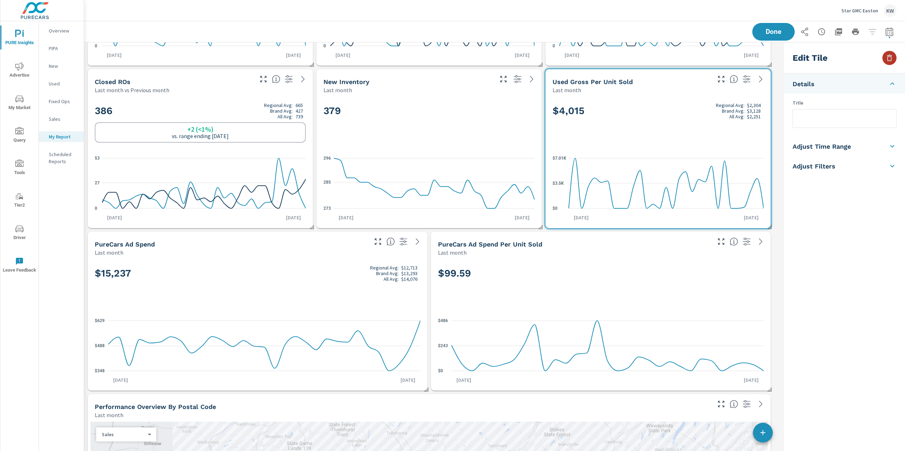
click at [889, 59] on icon "button" at bounding box center [889, 58] width 8 height 8
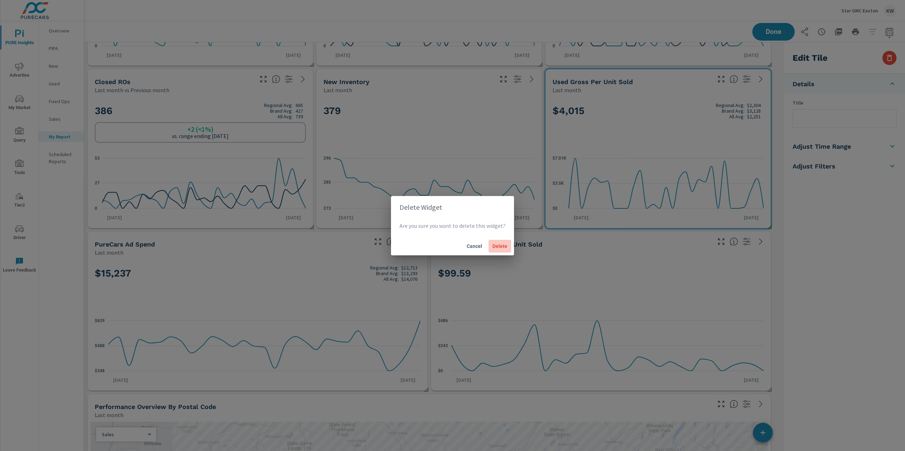
drag, startPoint x: 499, startPoint y: 244, endPoint x: 557, endPoint y: 256, distance: 58.8
click at [499, 244] on span "Delete" at bounding box center [499, 246] width 17 height 6
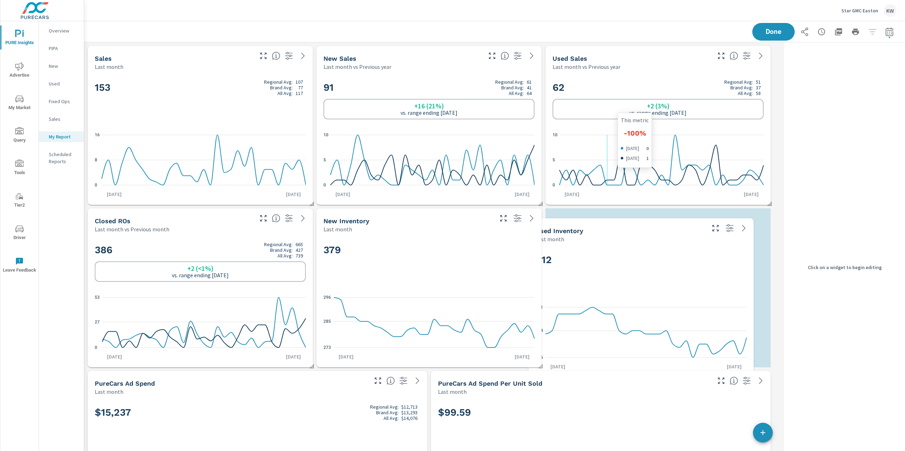
scroll to position [3921, 704]
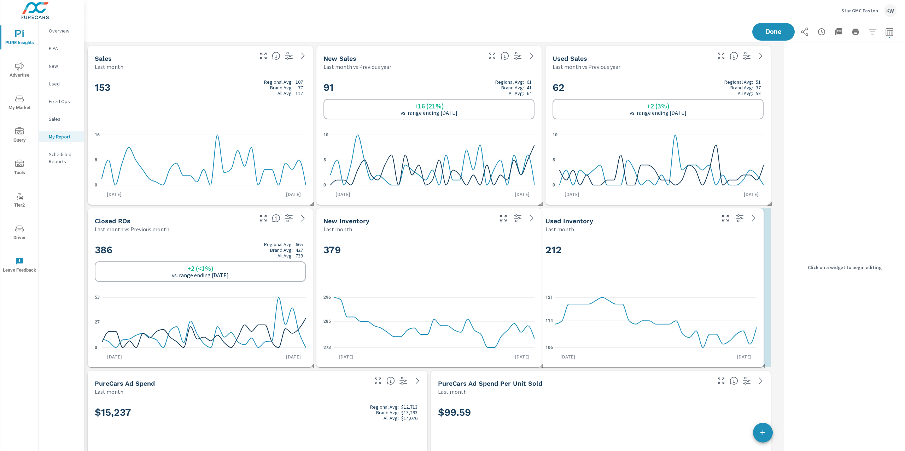
drag, startPoint x: 436, startPoint y: 377, endPoint x: 616, endPoint y: 291, distance: 199.7
click at [616, 291] on div "212 106 114 121 Aug 1st Aug 31st" at bounding box center [651, 300] width 220 height 129
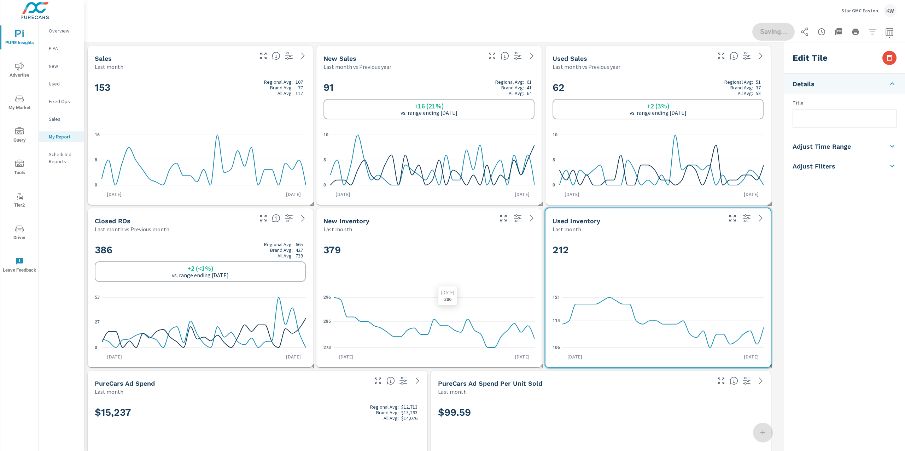
click at [465, 308] on icon "273 285 296" at bounding box center [428, 323] width 211 height 62
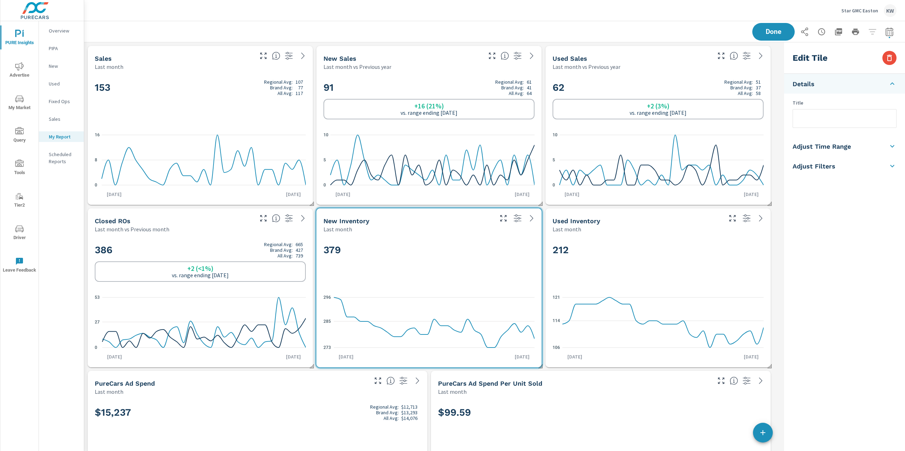
click at [847, 147] on h5 "Adjust Time Range" at bounding box center [821, 146] width 58 height 8
click at [838, 125] on input "checkbox" at bounding box center [828, 125] width 40 height 13
checkbox input "true"
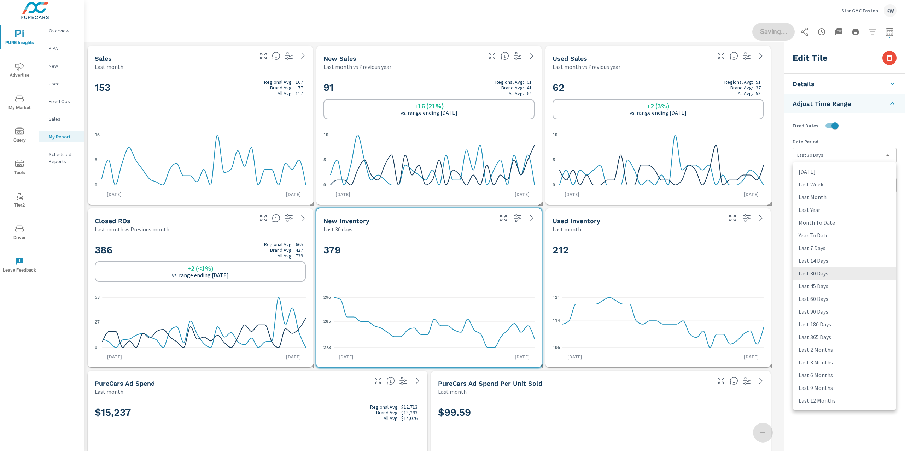
click at [844, 154] on body "PURE Insights Advertise My Market Query Tools Tier2 Driver Leave Feedback Overv…" at bounding box center [452, 225] width 905 height 451
click at [824, 287] on li "Last 45 Days" at bounding box center [844, 286] width 103 height 13
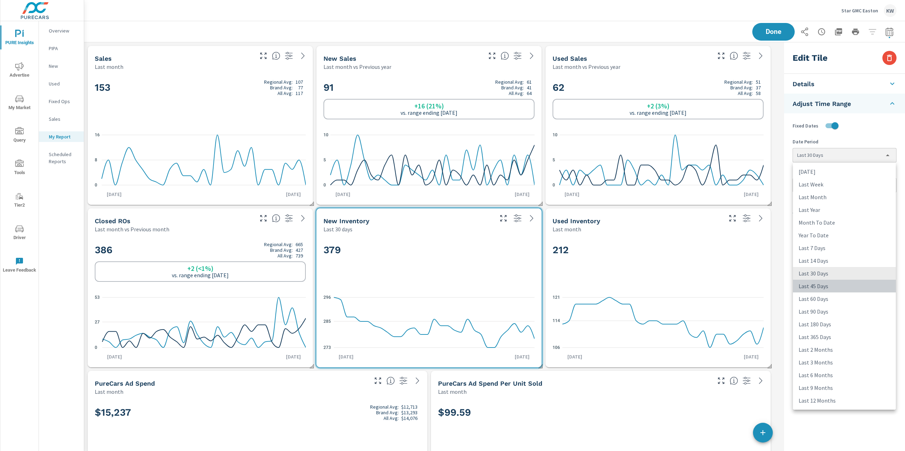
type input "last45Days"
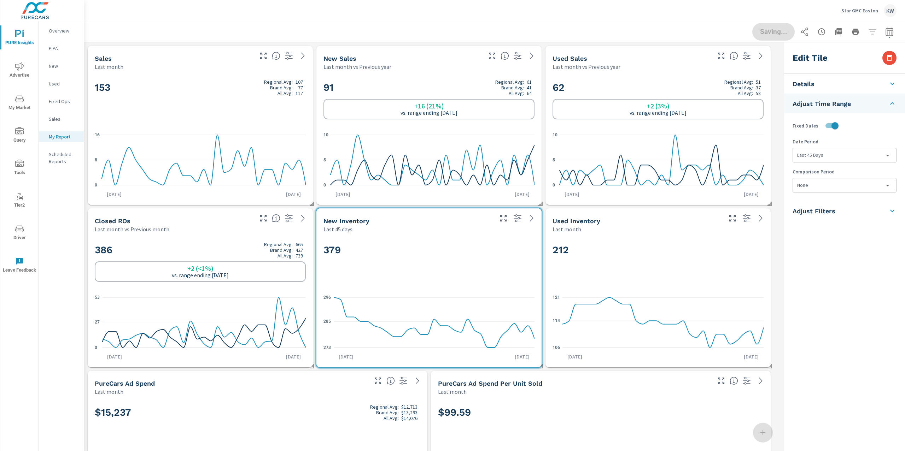
click at [757, 274] on div "212" at bounding box center [657, 261] width 211 height 43
checkbox input "false"
type input "last30Days"
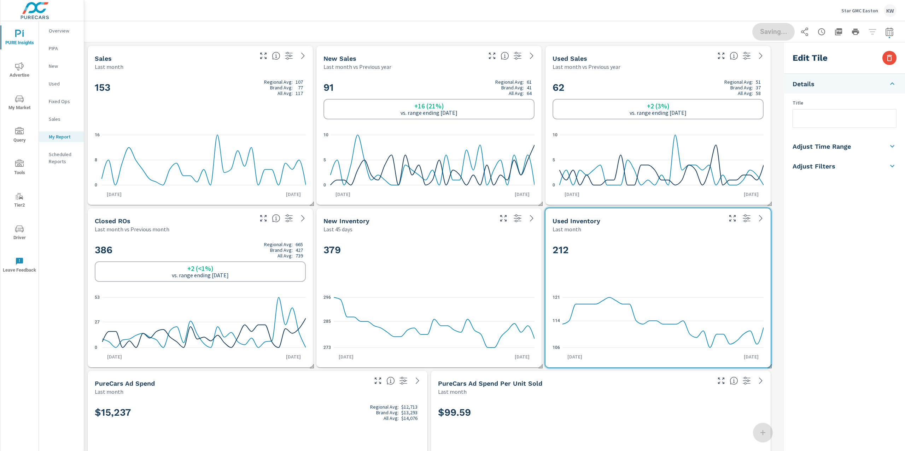
click at [851, 149] on li "Adjust Time Range" at bounding box center [844, 146] width 121 height 20
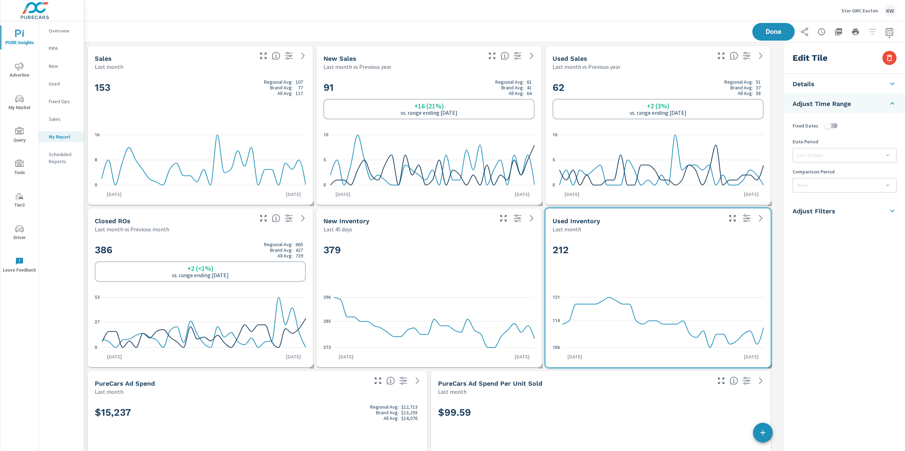
drag, startPoint x: 837, startPoint y: 127, endPoint x: 838, endPoint y: 145, distance: 18.4
click at [837, 127] on input "checkbox" at bounding box center [828, 125] width 40 height 13
checkbox input "true"
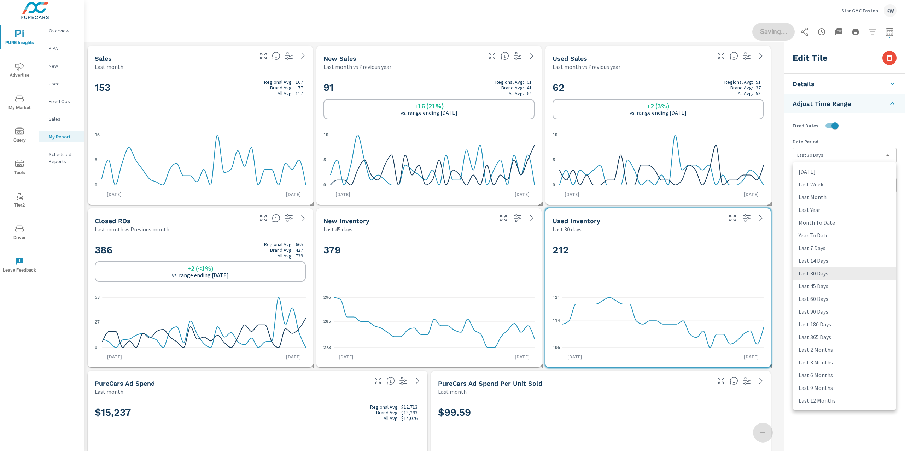
click at [838, 156] on body "PURE Insights Advertise My Market Query Tools Tier2 Driver Leave Feedback Overv…" at bounding box center [452, 225] width 905 height 451
click at [830, 289] on li "Last 45 Days" at bounding box center [844, 286] width 103 height 13
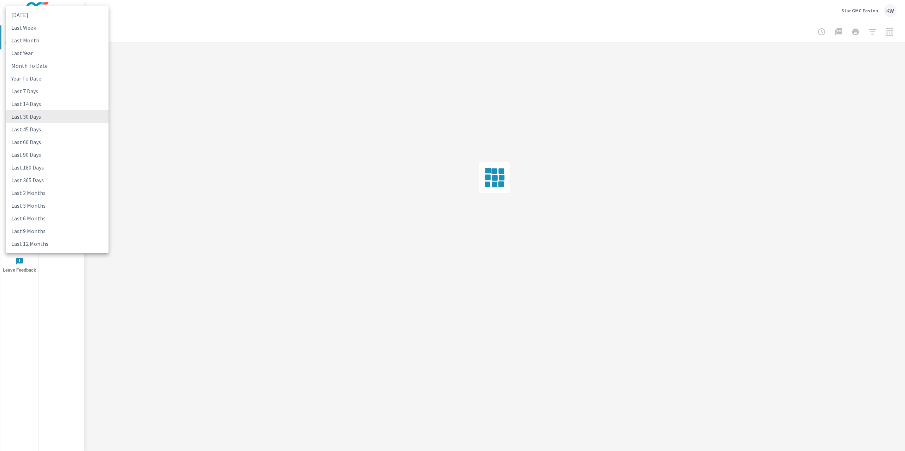
type input "last45Days"
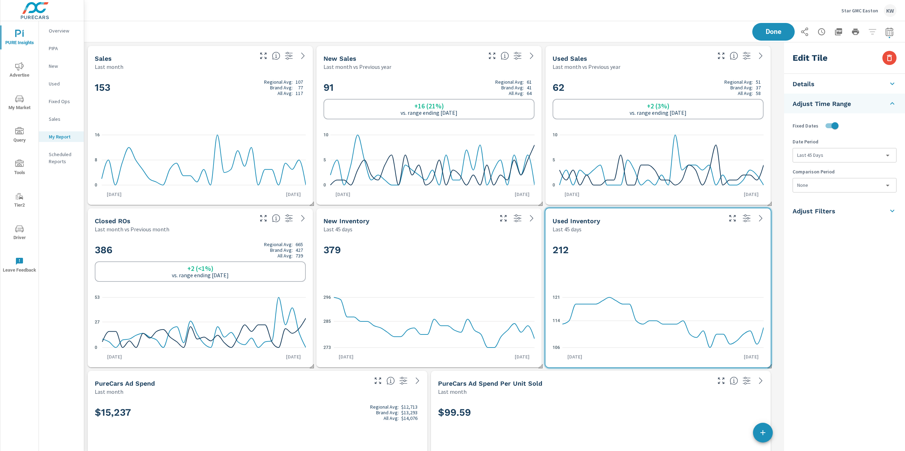
click at [782, 318] on div "Edit Tile Details Title Adjust Time Range Fixed Dates Date Period Last 45 Days …" at bounding box center [843, 267] width 124 height 450
click at [775, 38] on button "Done" at bounding box center [773, 32] width 44 height 18
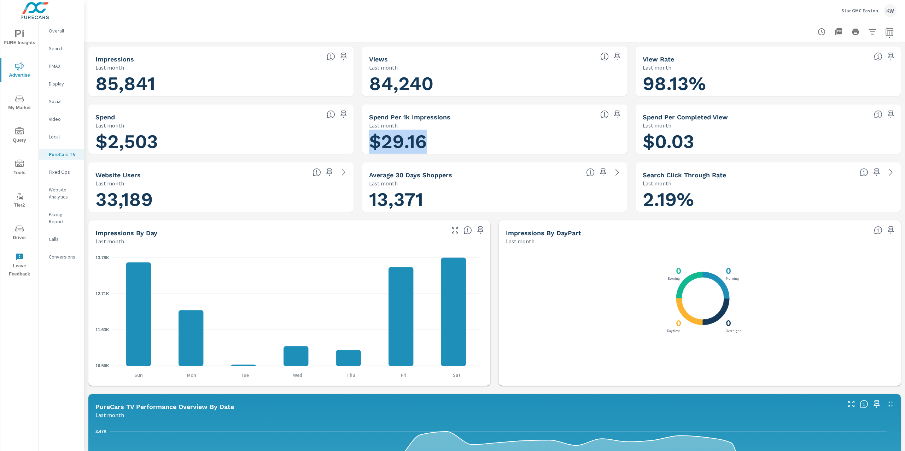
drag, startPoint x: 367, startPoint y: 137, endPoint x: 441, endPoint y: 136, distance: 74.2
click at [441, 136] on h1 "$29.16" at bounding box center [494, 142] width 251 height 24
drag, startPoint x: 642, startPoint y: 138, endPoint x: 737, endPoint y: 142, distance: 95.2
click at [737, 142] on h1 "$0.03" at bounding box center [768, 142] width 251 height 24
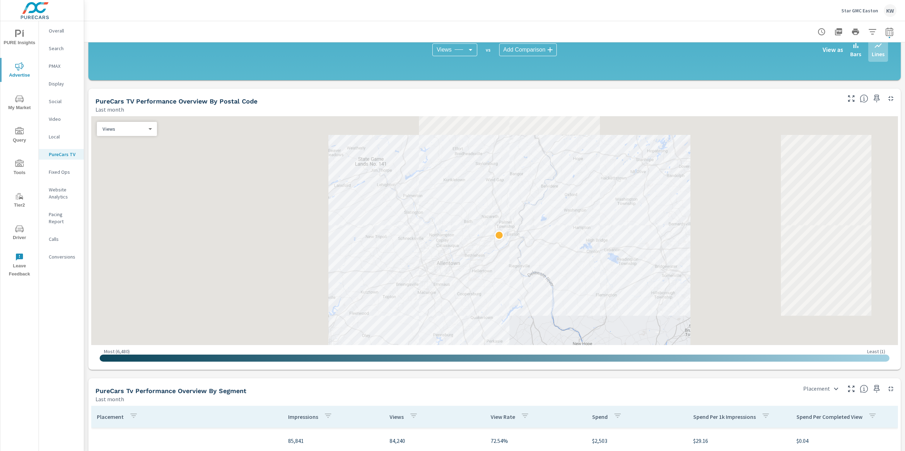
scroll to position [501, 0]
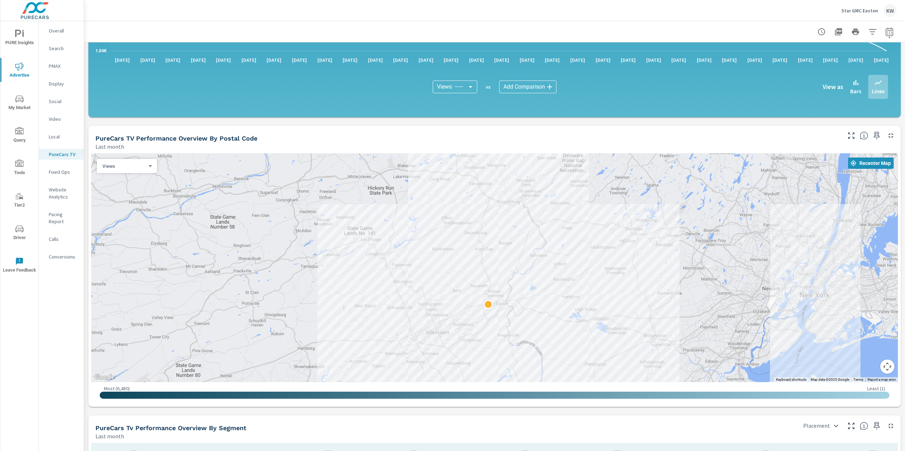
drag, startPoint x: 722, startPoint y: 199, endPoint x: 712, endPoint y: 231, distance: 33.2
click at [712, 231] on div at bounding box center [494, 267] width 807 height 229
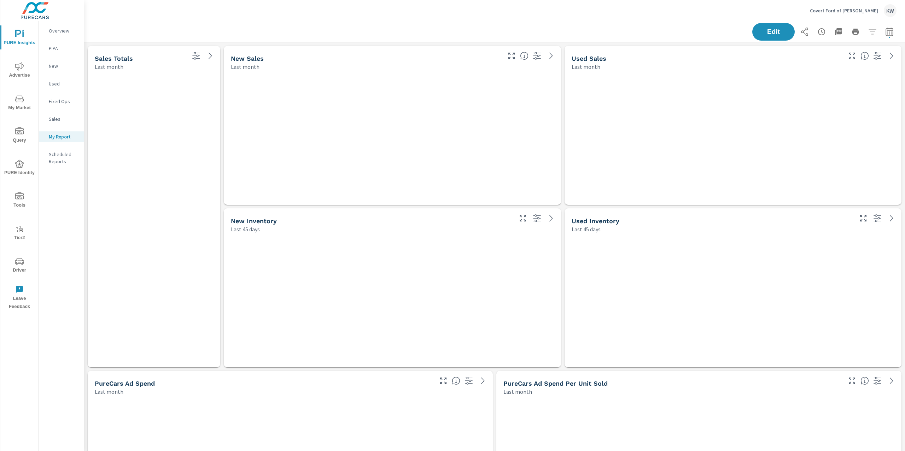
scroll to position [3839, 829]
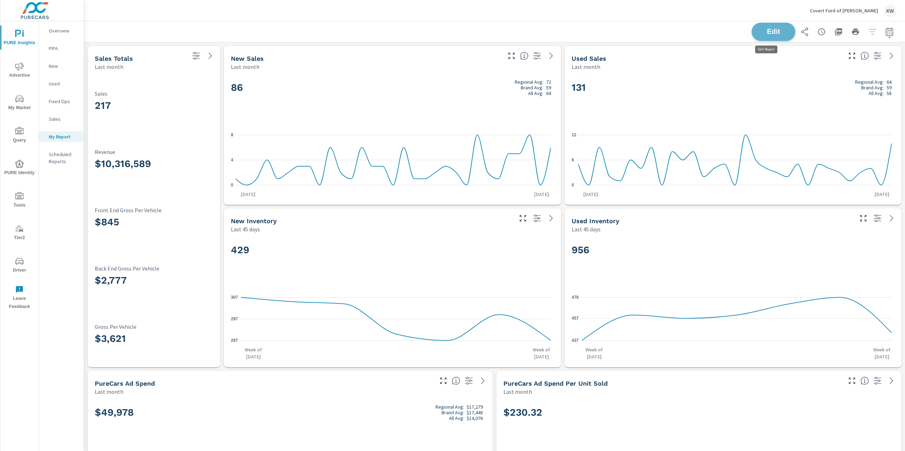
click at [762, 33] on span "Edit" at bounding box center [773, 31] width 29 height 7
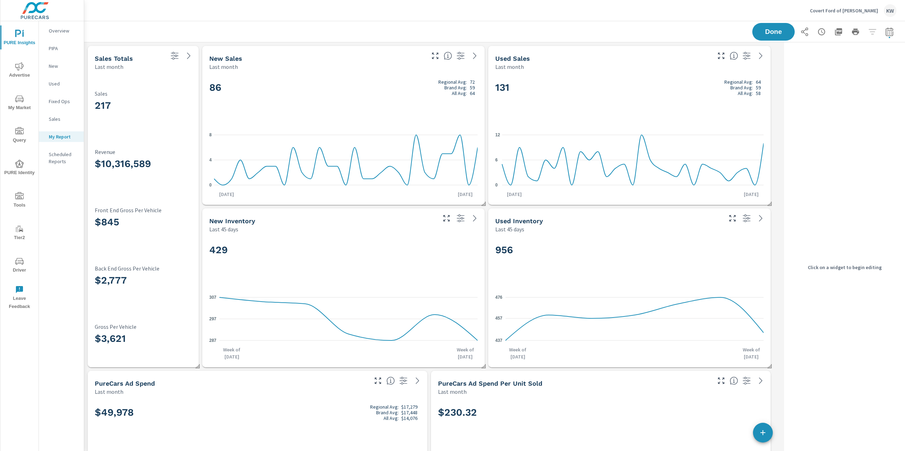
scroll to position [3839, 704]
click at [426, 94] on h2 "86 Regional Avg: 72 Brand Avg: 59 All Avg: 64" at bounding box center [343, 87] width 268 height 17
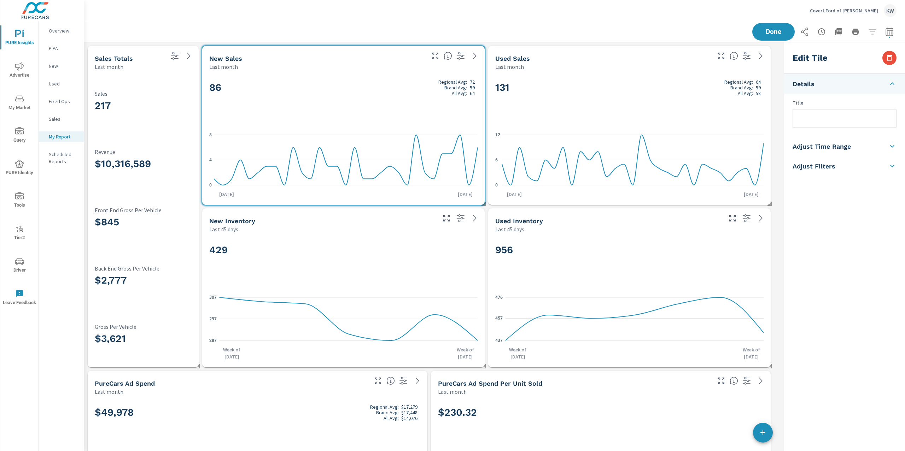
click at [888, 147] on icon at bounding box center [892, 146] width 8 height 8
click at [837, 125] on input "checkbox" at bounding box center [828, 125] width 40 height 13
checkbox input "true"
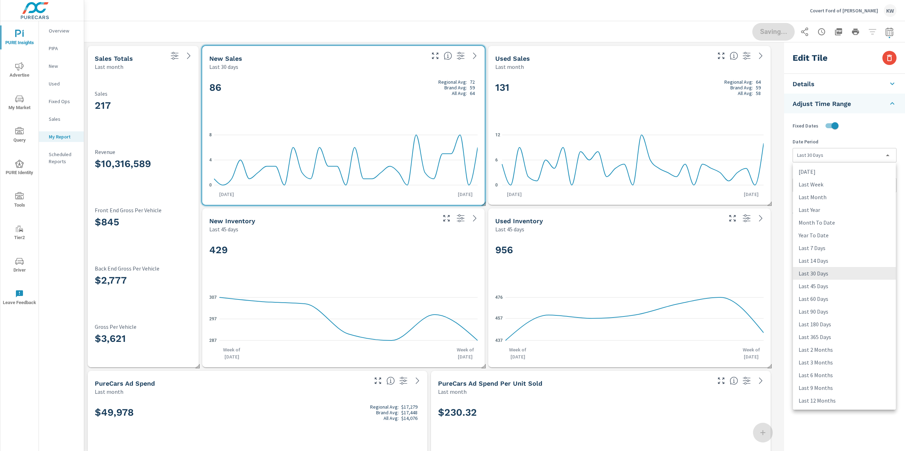
click at [841, 158] on body "PURE Insights Advertise My Market Query PURE Identity Tools Tier2 Driver Leave …" at bounding box center [452, 225] width 905 height 451
click at [854, 196] on li "Last Month" at bounding box center [844, 197] width 103 height 13
type input "lastMonth"
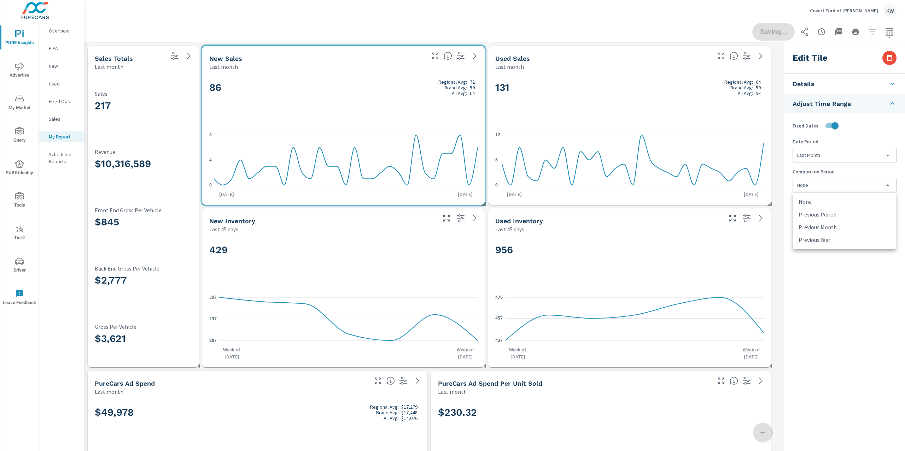
click at [844, 185] on body "PURE Insights Advertise My Market Query PURE Identity Tools Tier2 Driver Leave …" at bounding box center [452, 225] width 905 height 451
click at [841, 238] on li "Previous Year" at bounding box center [844, 240] width 103 height 13
type input "lastYear"
drag, startPoint x: 703, startPoint y: 92, endPoint x: 705, endPoint y: 95, distance: 4.3
click at [696, 122] on div "131 Regional Avg: 64 Brand Avg: 59 All Avg: 58 0 6 12 Aug 1st Aug 31st" at bounding box center [629, 138] width 277 height 129
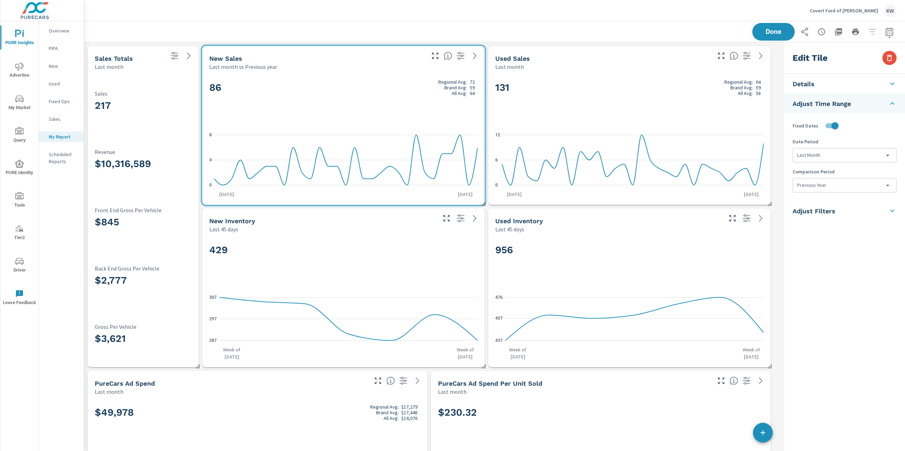
checkbox input "false"
type input "last30Days"
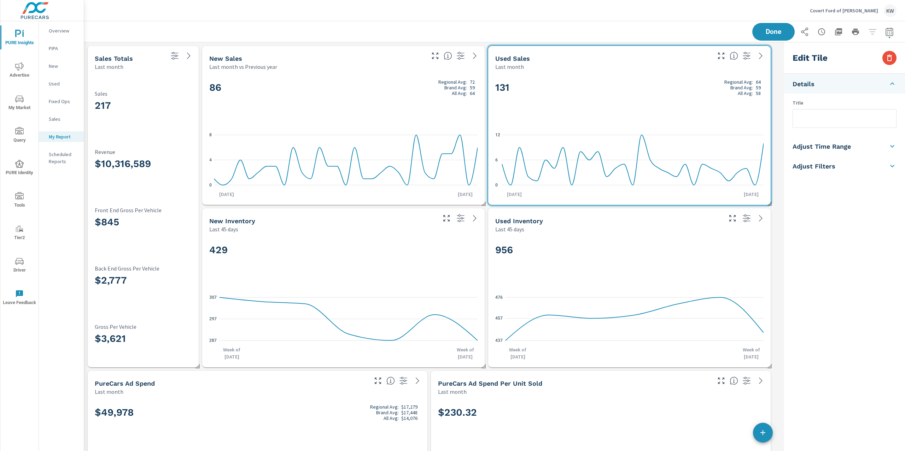
click at [855, 148] on li "Adjust Time Range" at bounding box center [844, 146] width 121 height 20
drag, startPoint x: 834, startPoint y: 124, endPoint x: 836, endPoint y: 130, distance: 6.7
click at [834, 124] on input "checkbox" at bounding box center [828, 125] width 40 height 13
checkbox input "true"
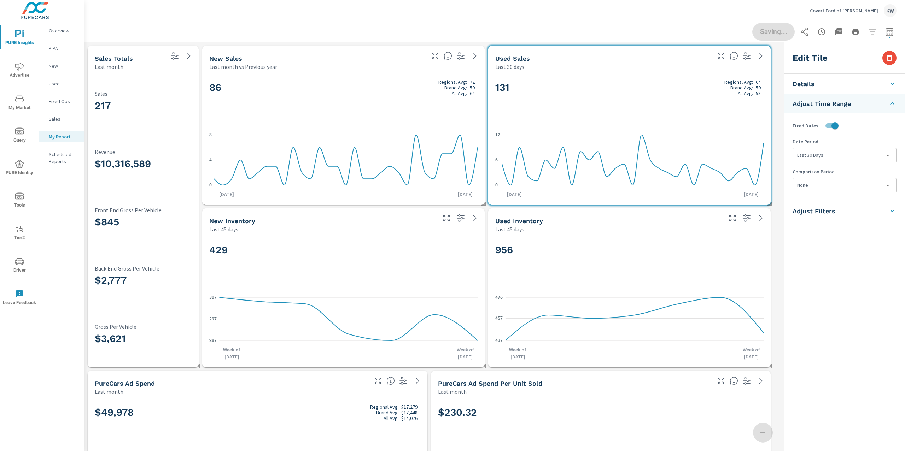
click at [838, 152] on body "PURE Insights Advertise My Market Query PURE Identity Tools Tier2 Driver Leave …" at bounding box center [452, 225] width 905 height 451
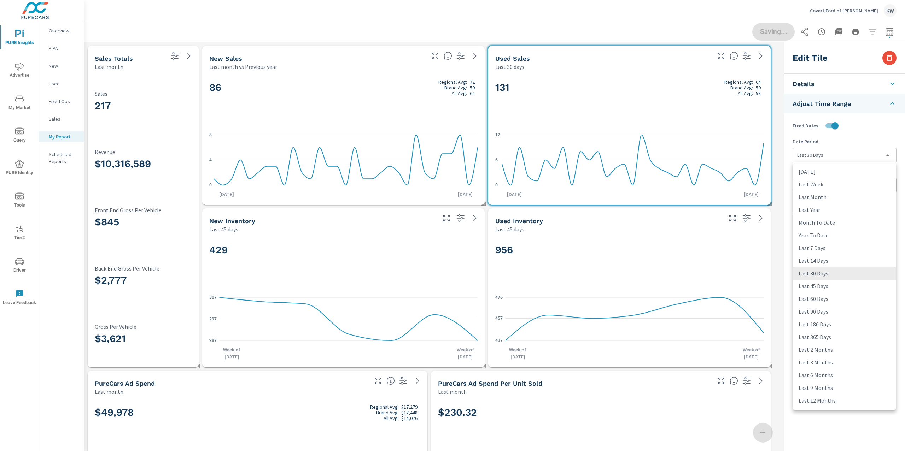
click at [837, 198] on li "Last Month" at bounding box center [844, 197] width 103 height 13
type input "lastMonth"
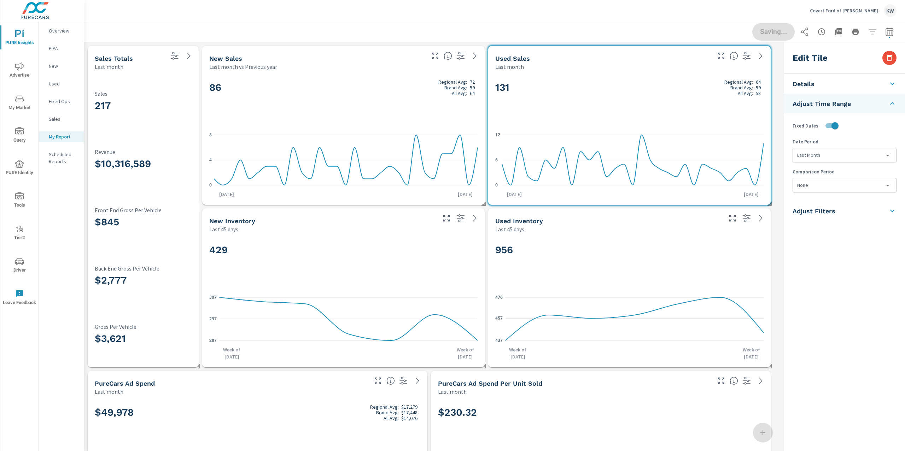
click at [834, 186] on body "PURE Insights Advertise My Market Query PURE Identity Tools Tier2 Driver Leave …" at bounding box center [452, 225] width 905 height 451
click at [840, 239] on li "Previous Year" at bounding box center [844, 240] width 103 height 13
type input "lastYear"
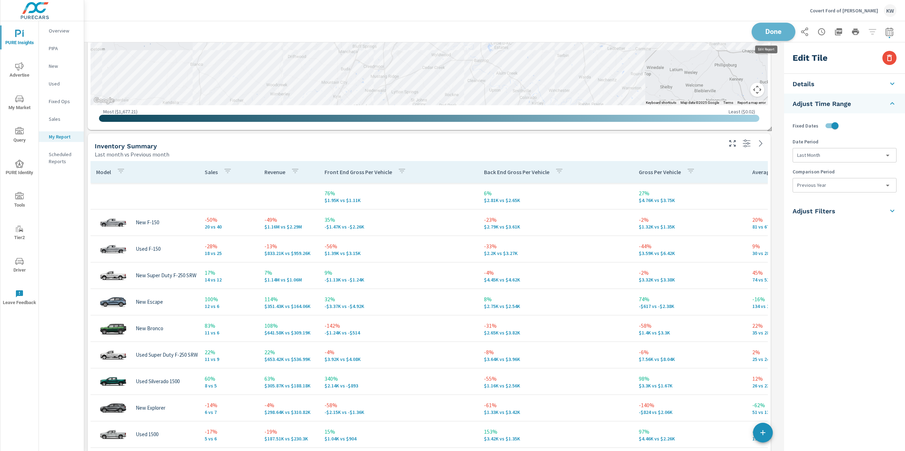
click at [772, 32] on span "Done" at bounding box center [773, 31] width 29 height 7
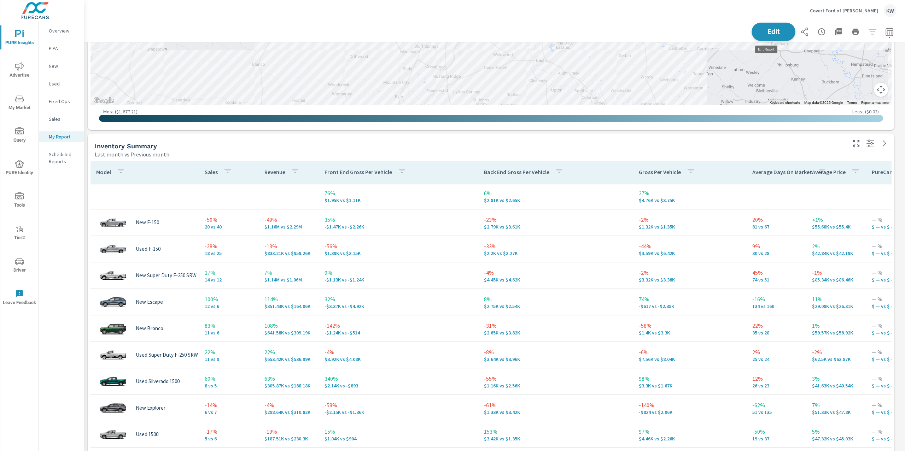
scroll to position [3839, 829]
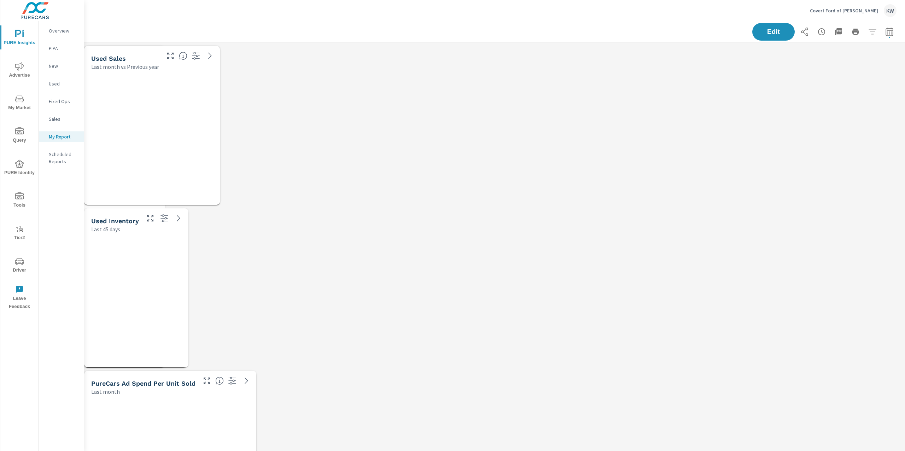
scroll to position [3839, 829]
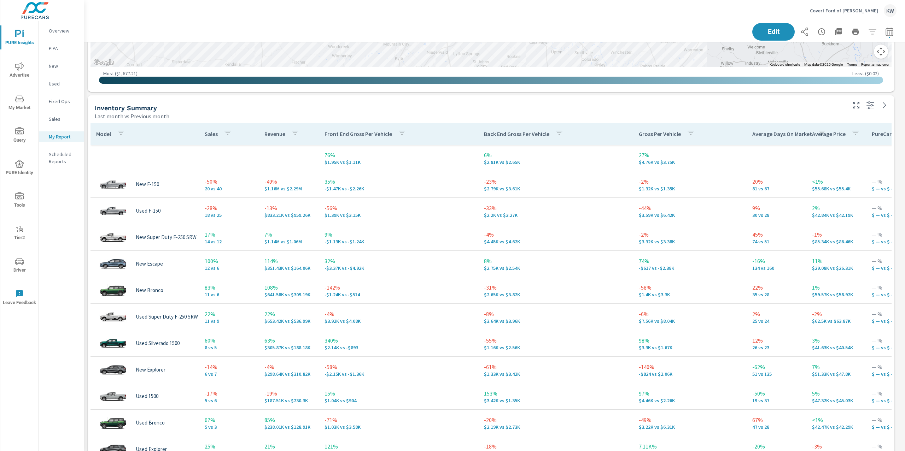
scroll to position [848, 0]
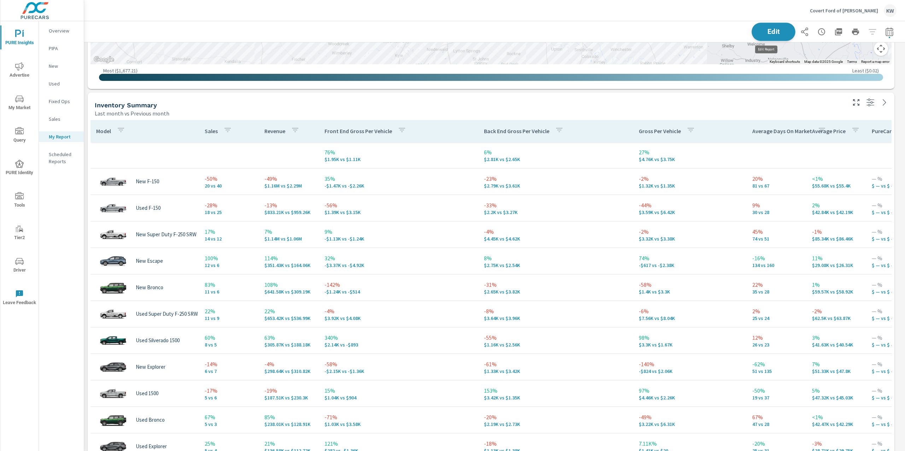
click at [754, 35] on button "Edit" at bounding box center [773, 32] width 44 height 18
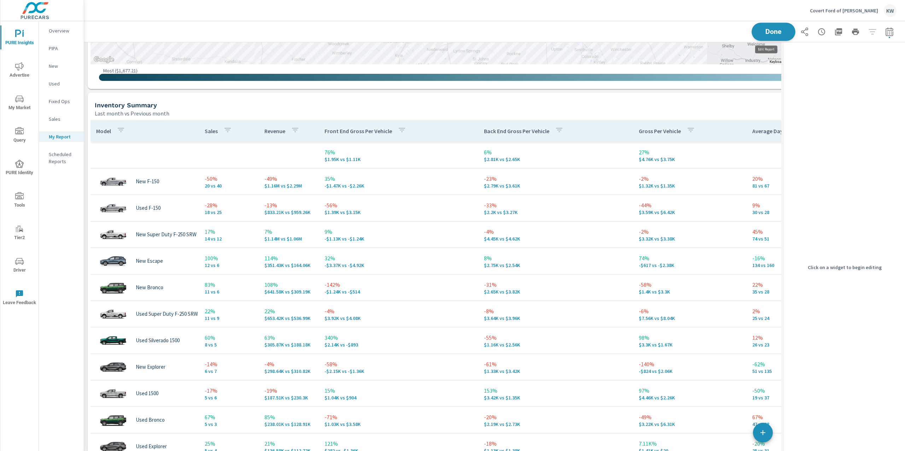
scroll to position [3, 3]
click at [684, 101] on div "Inventory Summary" at bounding box center [408, 105] width 626 height 8
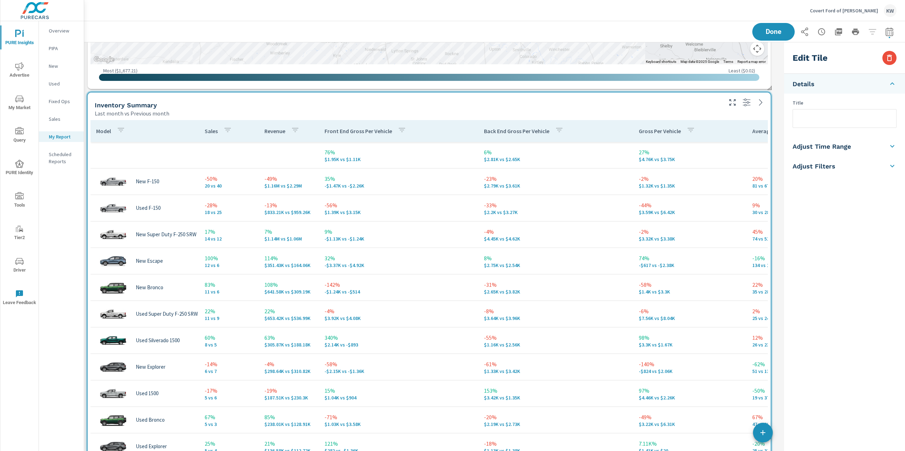
scroll to position [3839, 704]
click at [889, 146] on icon at bounding box center [892, 146] width 8 height 8
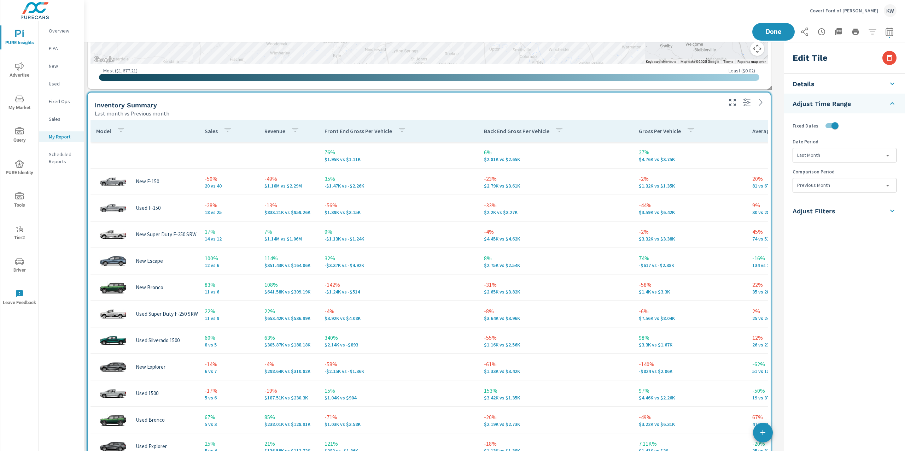
click at [892, 212] on icon at bounding box center [892, 211] width 4 height 2
click at [893, 142] on icon at bounding box center [892, 143] width 8 height 8
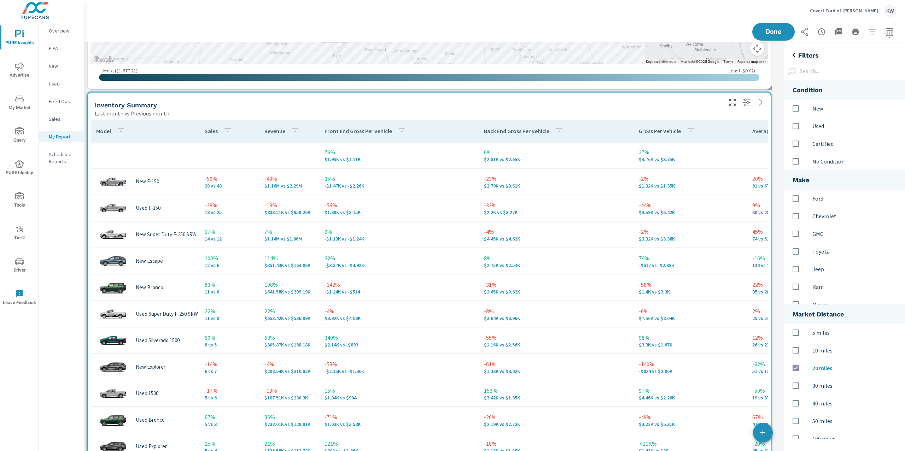
scroll to position [373, 136]
click at [798, 108] on input "options" at bounding box center [795, 108] width 15 height 15
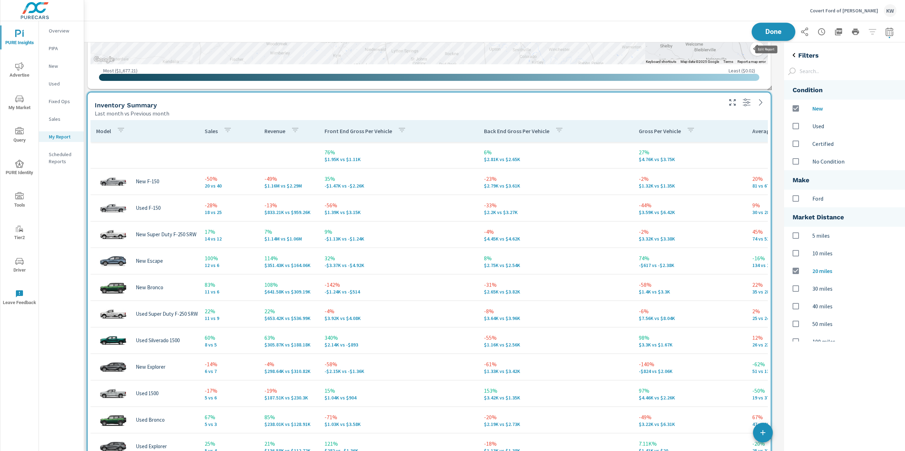
scroll to position [3839, 704]
click at [769, 38] on button "Done" at bounding box center [773, 32] width 44 height 18
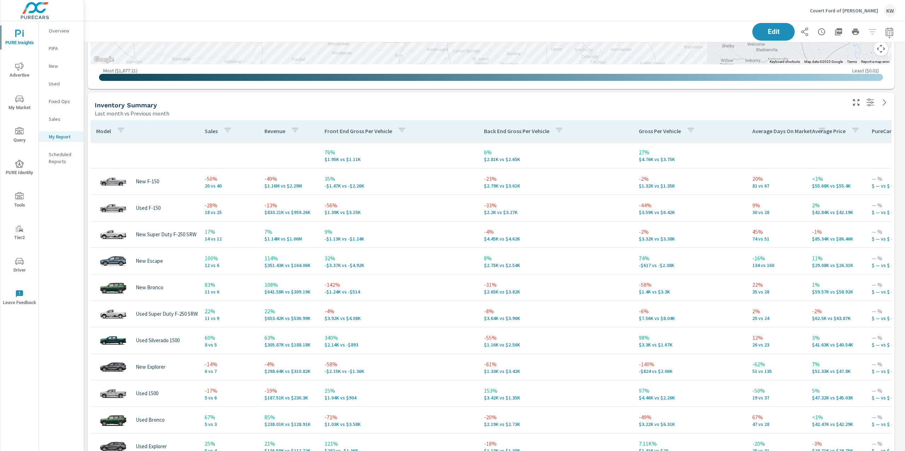
scroll to position [3839, 829]
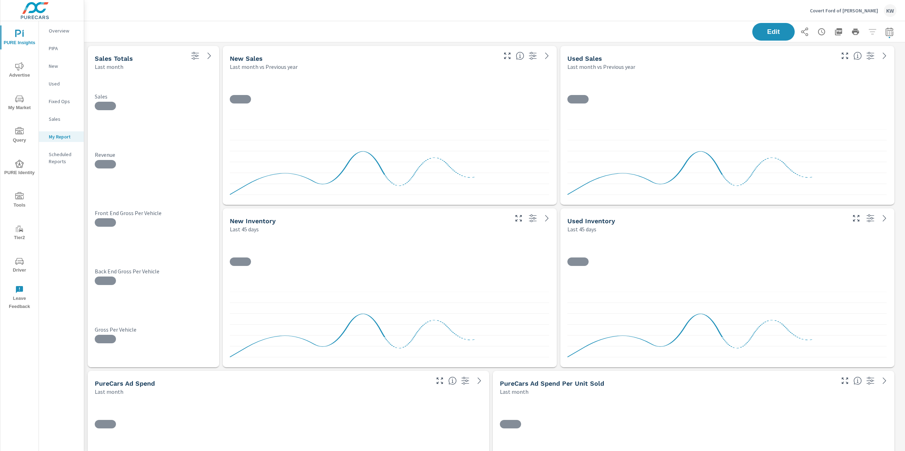
scroll to position [3839, 829]
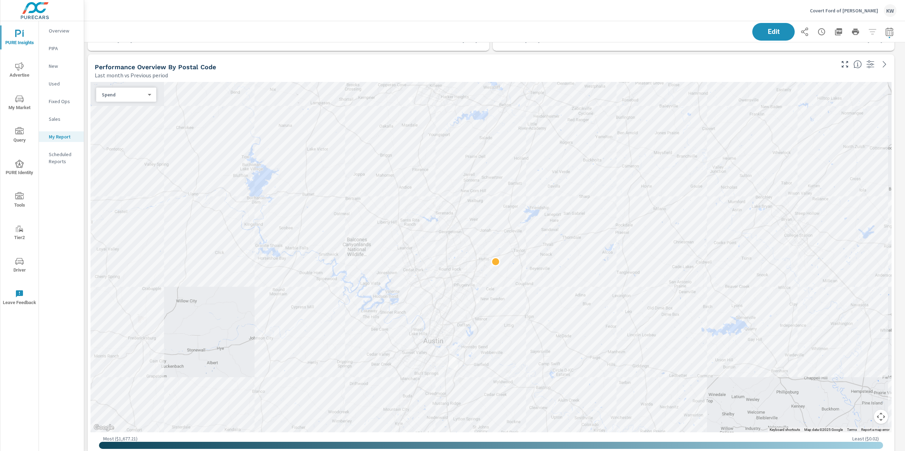
scroll to position [638, 0]
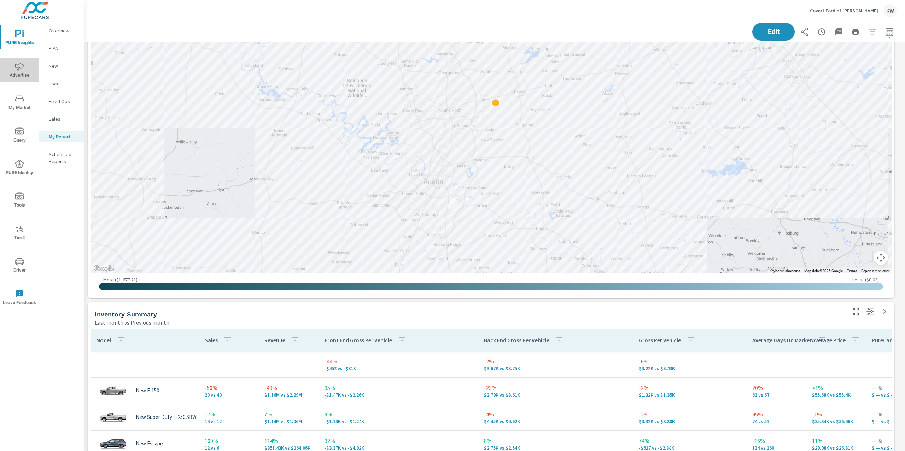
click at [21, 72] on span "Advertise" at bounding box center [19, 70] width 34 height 17
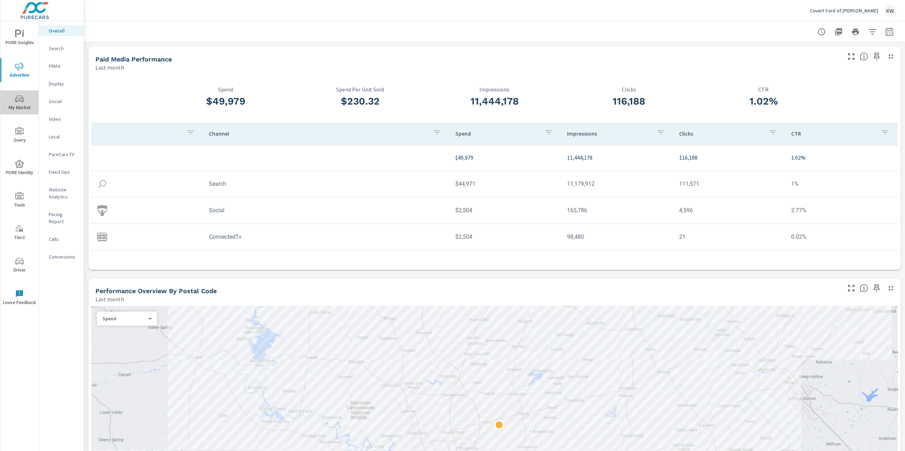
click at [19, 98] on icon "nav menu" at bounding box center [19, 99] width 8 height 8
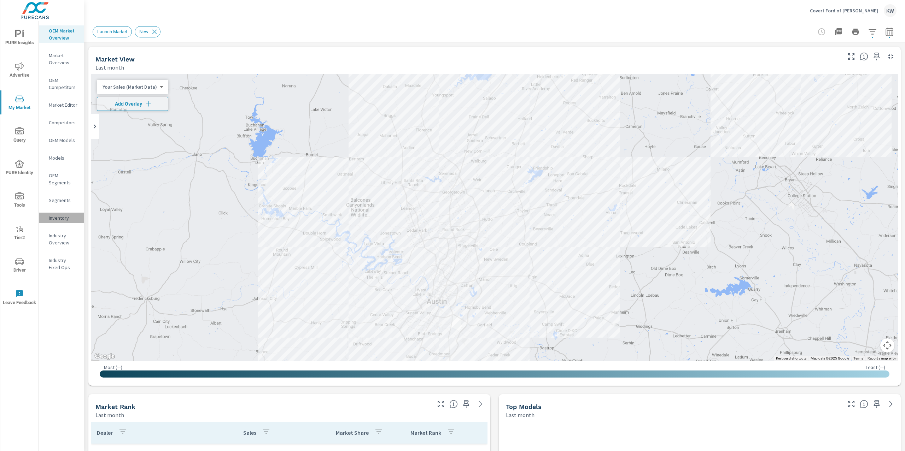
click at [59, 218] on p "Inventory" at bounding box center [63, 218] width 29 height 7
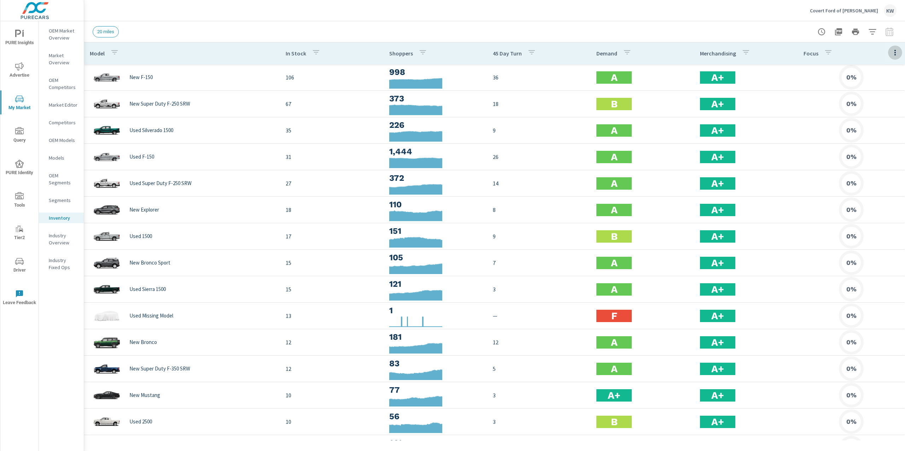
click at [891, 53] on icon "button" at bounding box center [895, 52] width 8 height 8
click at [882, 165] on span "Customize columns..." at bounding box center [872, 163] width 45 height 7
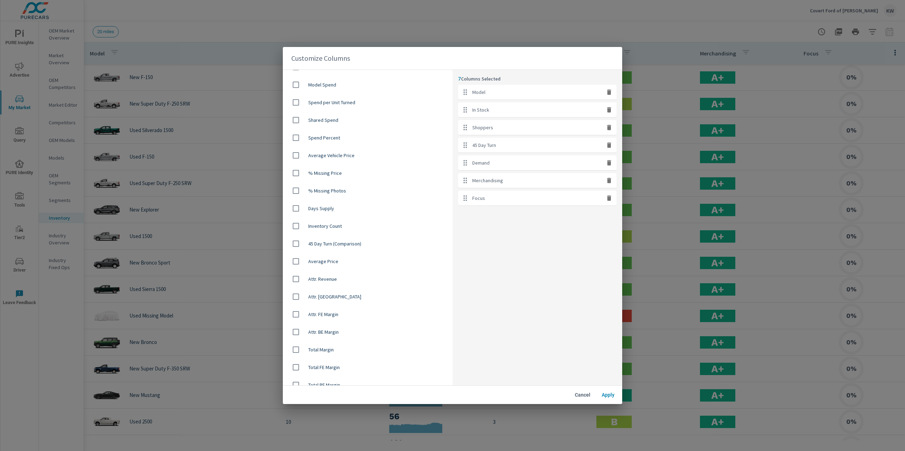
scroll to position [409, 0]
click at [297, 251] on input "checkbox" at bounding box center [295, 253] width 15 height 15
checkbox input "true"
drag, startPoint x: 463, startPoint y: 215, endPoint x: 461, endPoint y: 119, distance: 95.8
click at [461, 119] on ul "Model In Stock Shoppers 45 Day Turn Demand Merchandising Focus Average Price" at bounding box center [537, 154] width 158 height 139
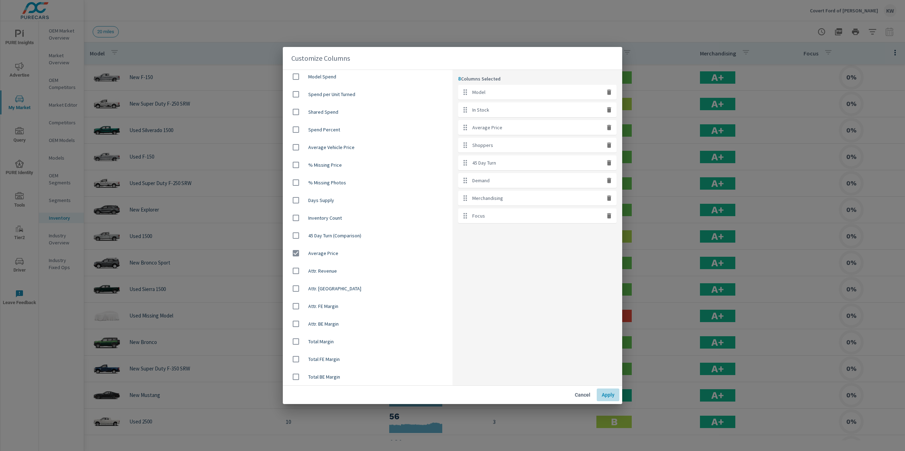
click at [602, 393] on span "Apply" at bounding box center [607, 395] width 17 height 6
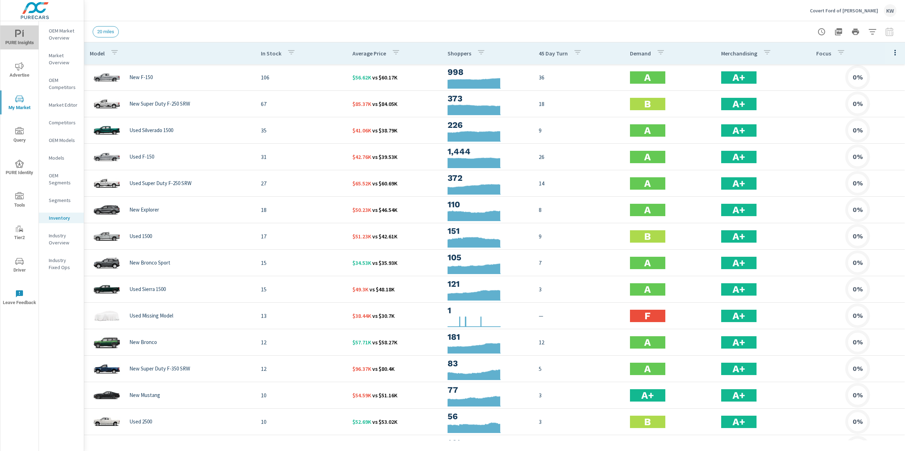
click at [25, 33] on span "PURE Insights" at bounding box center [19, 38] width 34 height 17
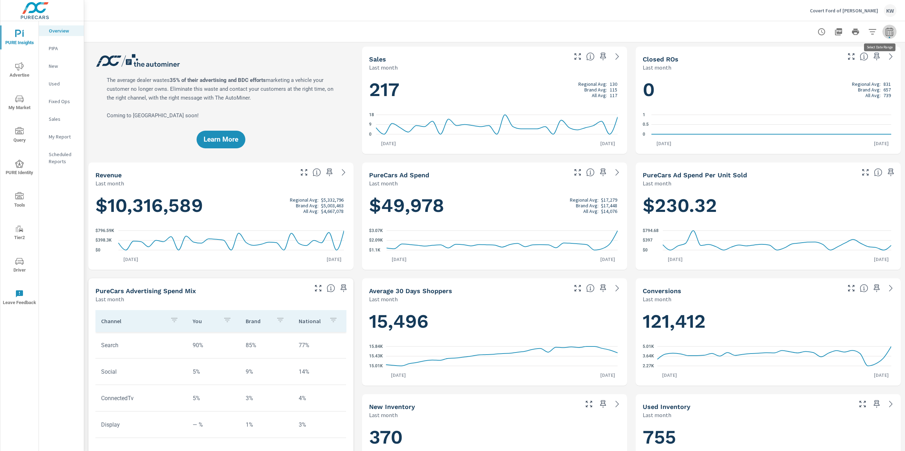
click at [885, 36] on icon "button" at bounding box center [888, 31] width 7 height 8
select select "Last month"
click at [819, 78] on p "+ Add comparison" at bounding box center [833, 79] width 90 height 8
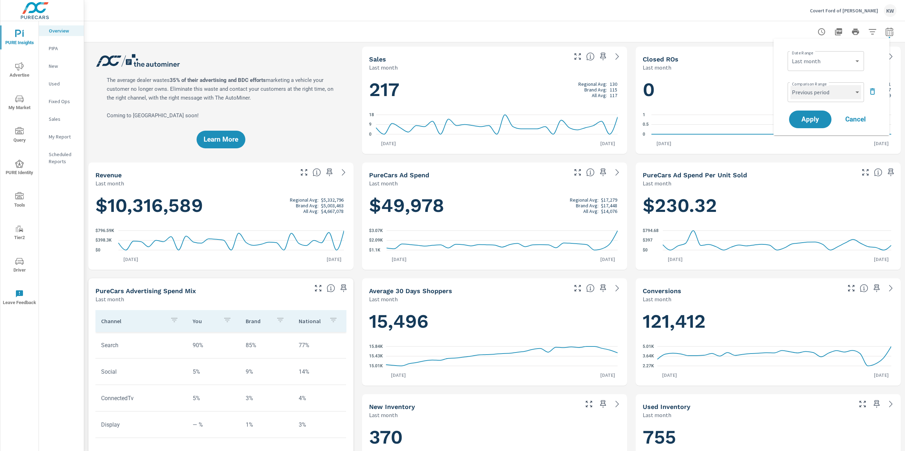
click at [826, 90] on select "Custom Previous period Previous month Previous year" at bounding box center [825, 92] width 71 height 14
click at [790, 85] on select "Custom Previous period Previous month Previous year" at bounding box center [825, 92] width 71 height 14
select select "Previous month"
click at [815, 121] on span "Apply" at bounding box center [810, 119] width 29 height 7
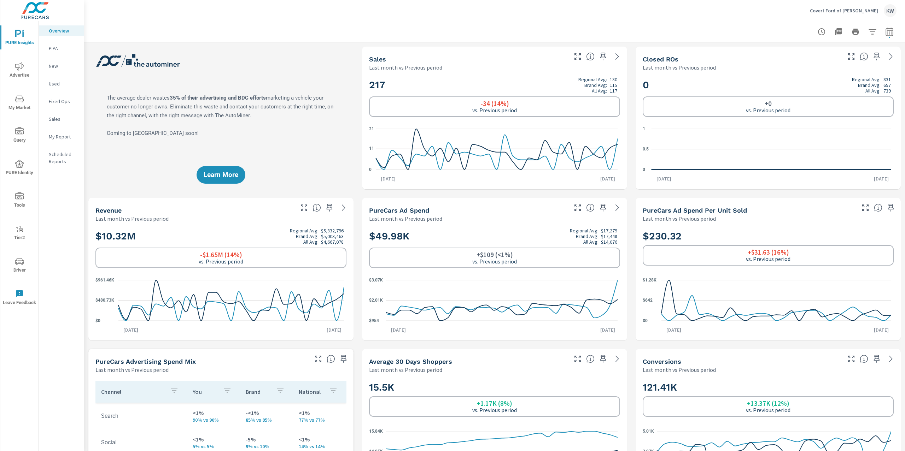
click at [57, 63] on p "New" at bounding box center [63, 66] width 29 height 7
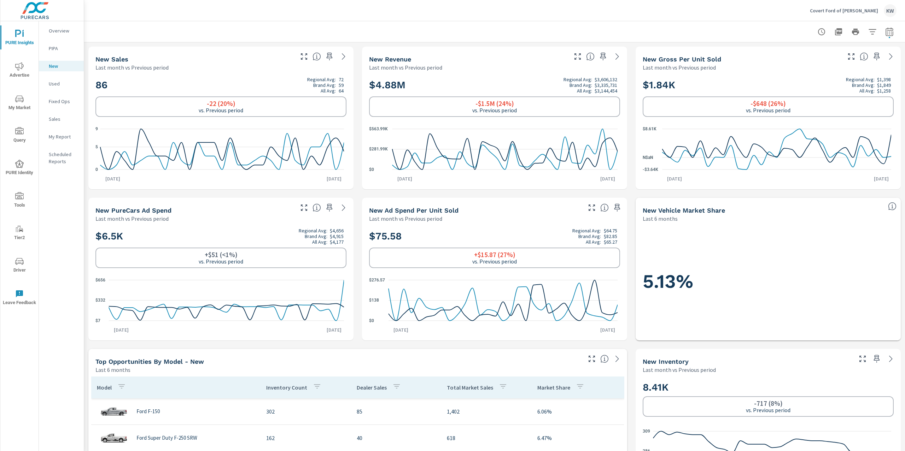
click at [56, 83] on p "Used" at bounding box center [63, 83] width 29 height 7
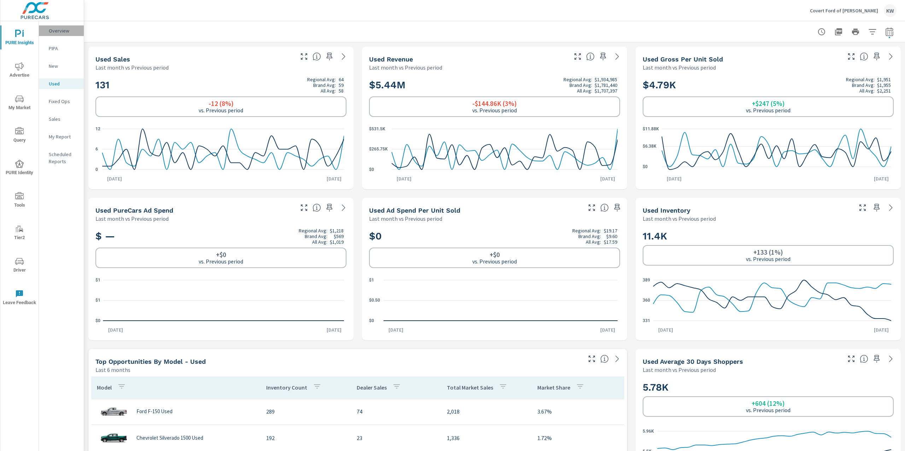
click at [57, 32] on p "Overview" at bounding box center [63, 30] width 29 height 7
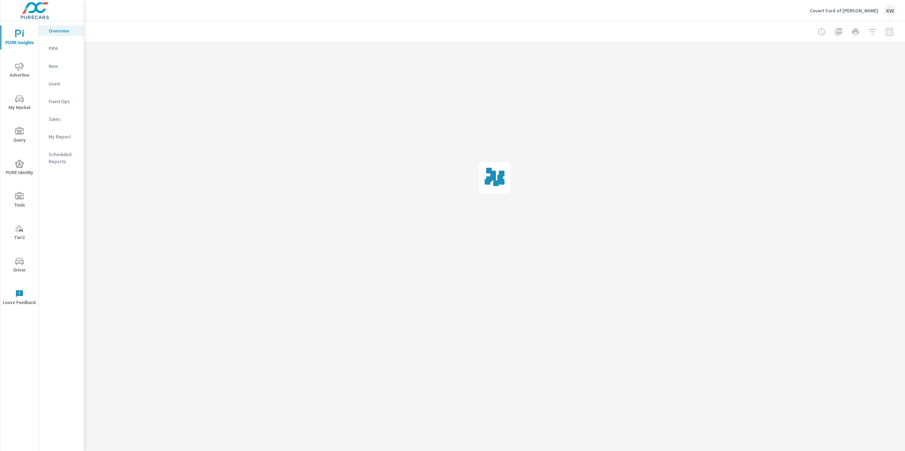
click at [18, 40] on span "PURE Insights" at bounding box center [19, 38] width 34 height 17
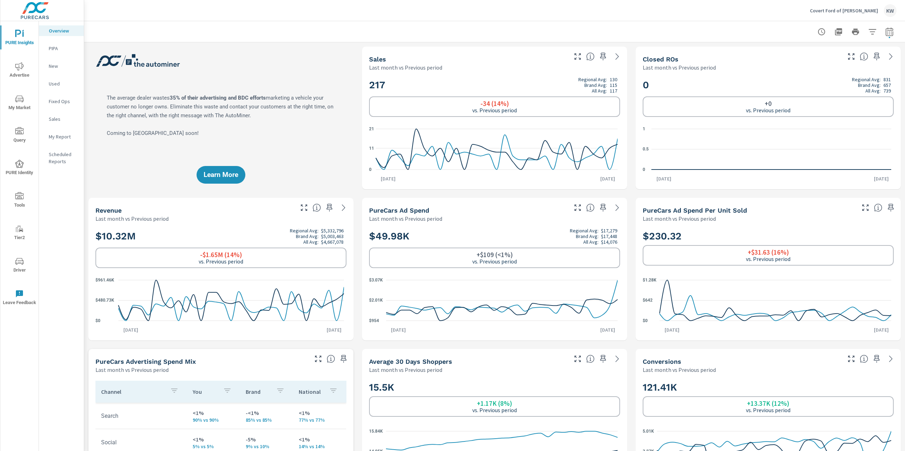
click at [21, 68] on icon "nav menu" at bounding box center [19, 66] width 8 height 8
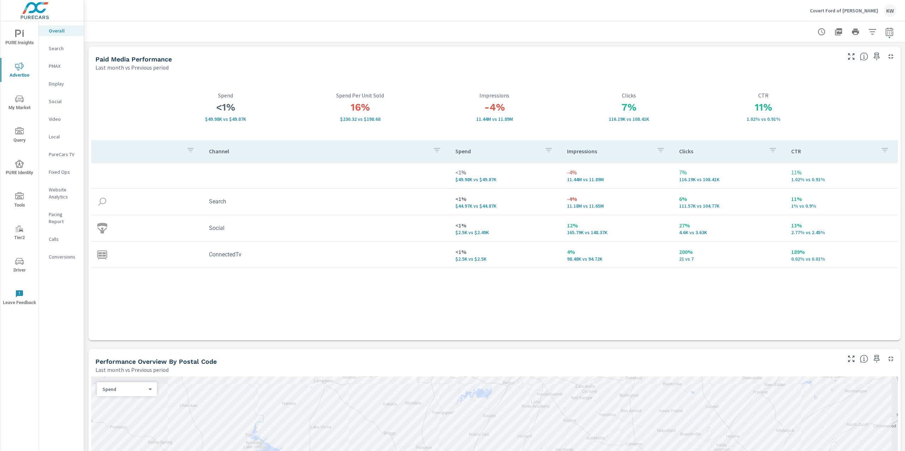
click at [58, 189] on p "Website Analytics" at bounding box center [63, 193] width 29 height 14
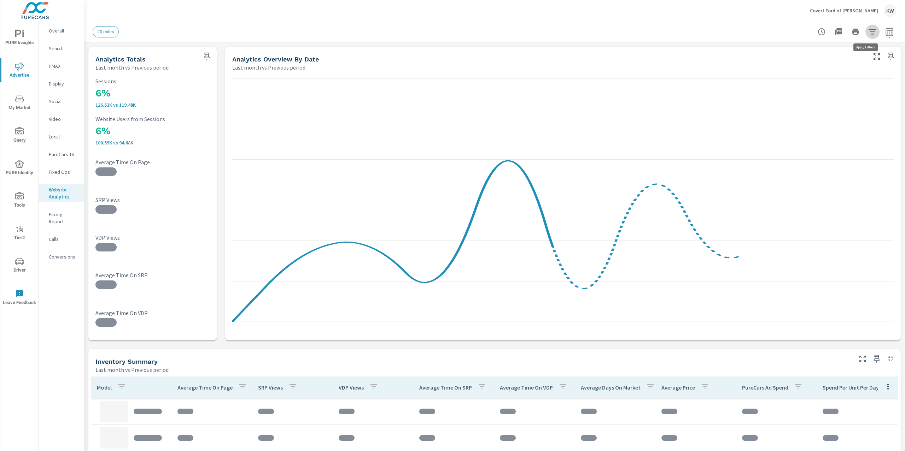
click at [868, 32] on icon "button" at bounding box center [872, 32] width 8 height 8
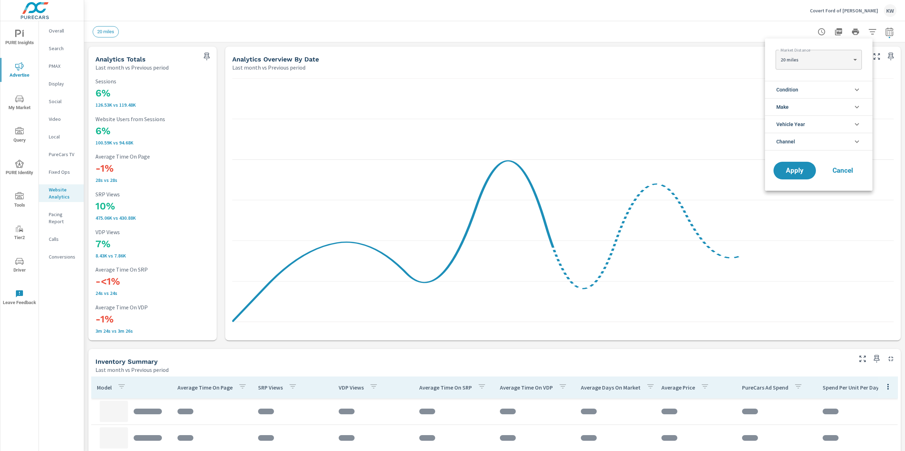
click at [707, 45] on div at bounding box center [452, 225] width 905 height 451
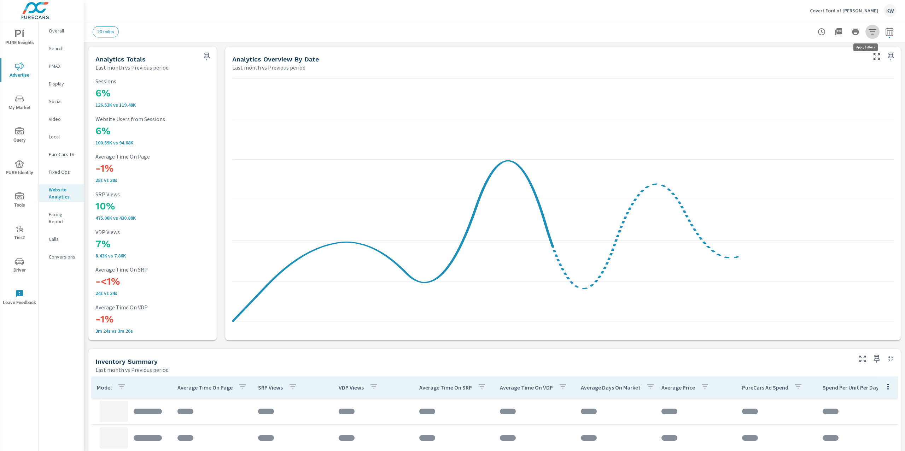
click at [868, 35] on icon "button" at bounding box center [872, 32] width 8 height 8
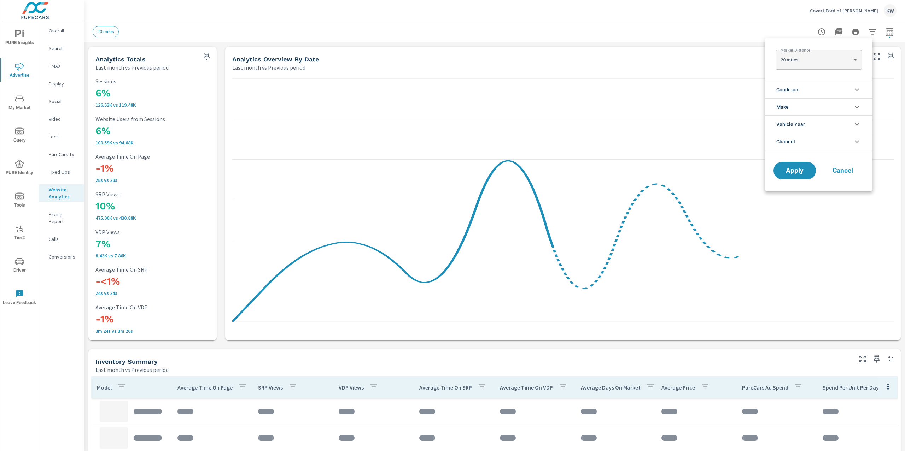
click at [855, 91] on icon "filter options" at bounding box center [857, 90] width 8 height 8
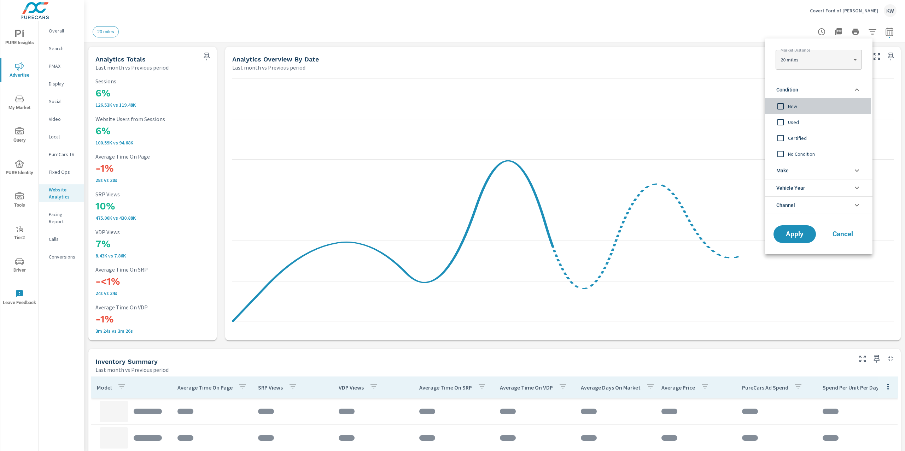
click at [785, 103] on input "filter options" at bounding box center [780, 106] width 15 height 15
click at [793, 231] on span "Apply" at bounding box center [794, 234] width 29 height 7
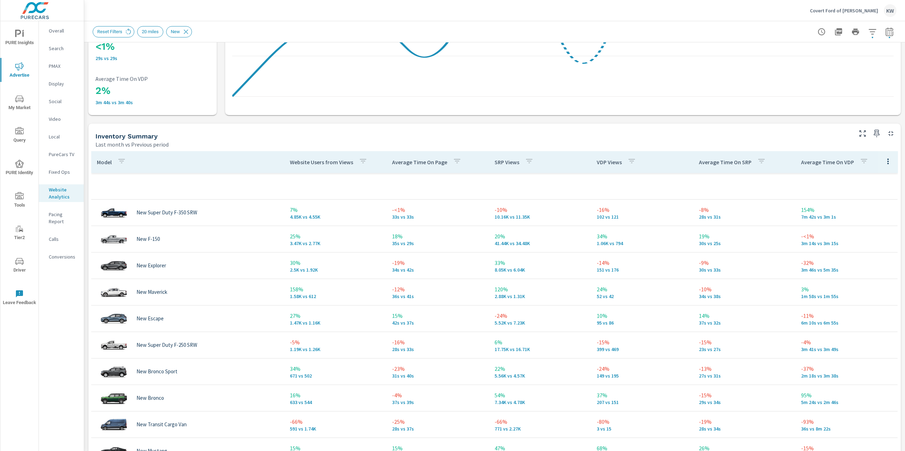
scroll to position [317, 0]
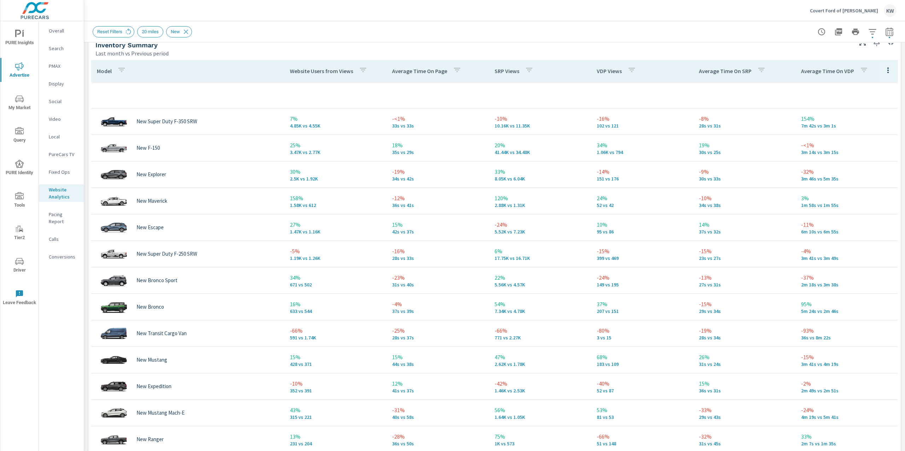
click at [904, 170] on div "Analytics Drilldown Covert Ford of [PERSON_NAME] Report date range: [DATE] - [D…" at bounding box center [494, 236] width 821 height 430
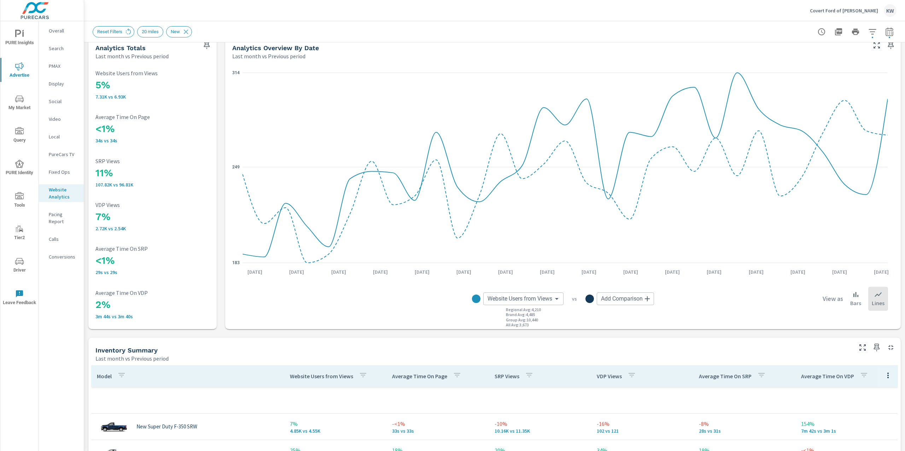
scroll to position [0, 0]
